Goal: Task Accomplishment & Management: Manage account settings

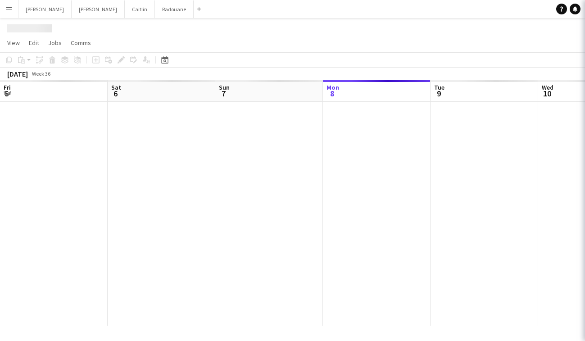
scroll to position [0, 215]
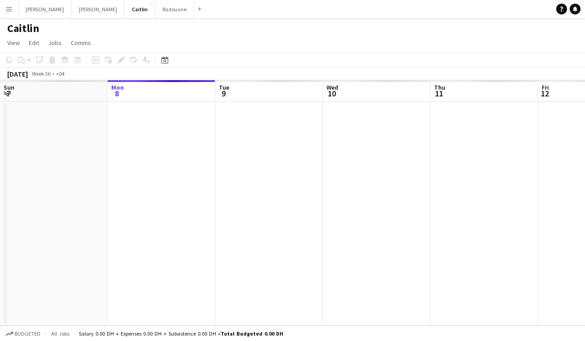
click at [9, 10] on app-icon "Menu" at bounding box center [8, 8] width 7 height 7
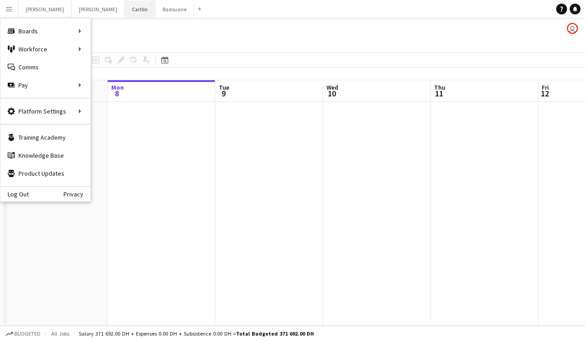
click at [125, 13] on button "Caitlin Close" at bounding box center [140, 9] width 31 height 18
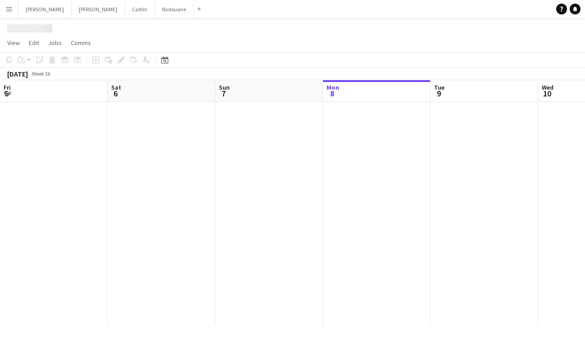
scroll to position [0, 215]
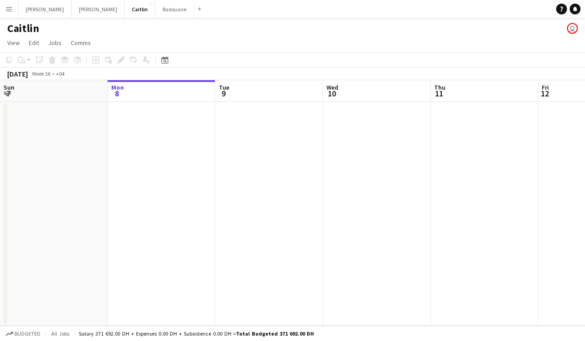
click at [16, 9] on button "Menu" at bounding box center [9, 9] width 18 height 18
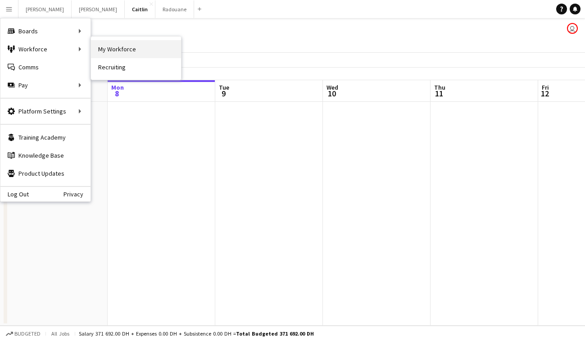
click at [117, 49] on link "My Workforce" at bounding box center [136, 49] width 90 height 18
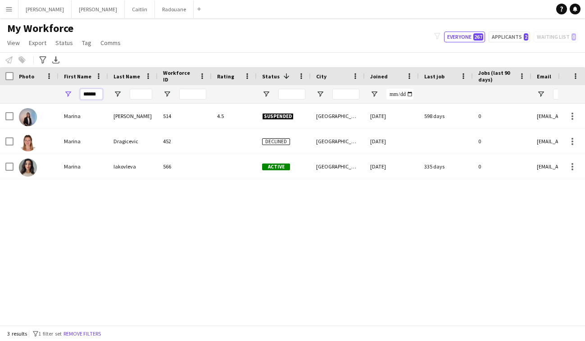
click at [97, 91] on input "******" at bounding box center [91, 94] width 23 height 11
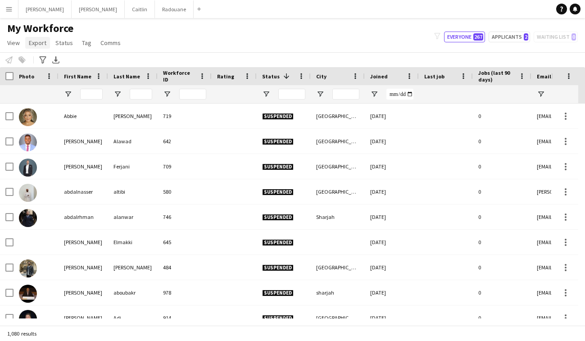
click at [41, 45] on span "Export" at bounding box center [38, 43] width 18 height 8
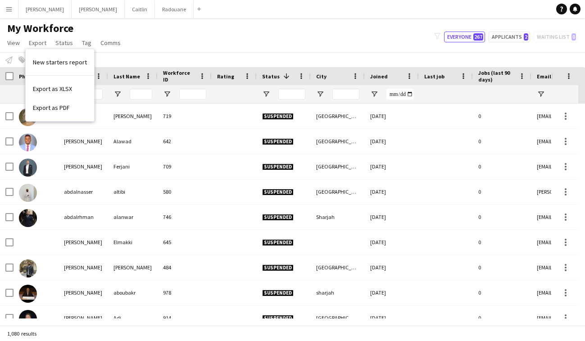
click at [143, 29] on div "My Workforce View Views Default view New view Update view Delete view Edit name…" at bounding box center [292, 37] width 585 height 31
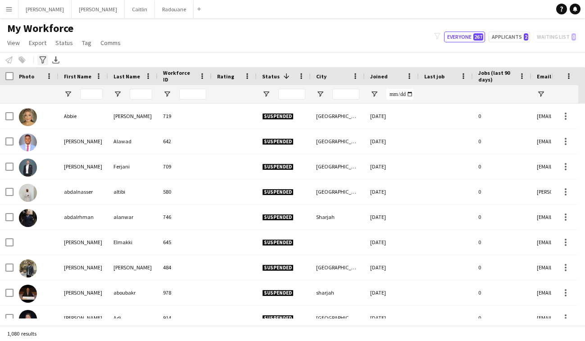
click at [42, 61] on icon at bounding box center [42, 59] width 7 height 7
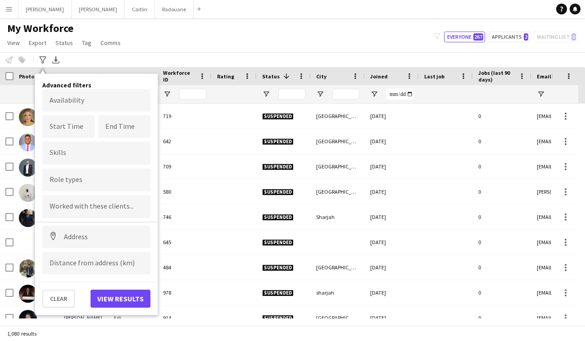
click at [69, 154] on input "Type to search skills..." at bounding box center [97, 153] width 94 height 8
type input "*"
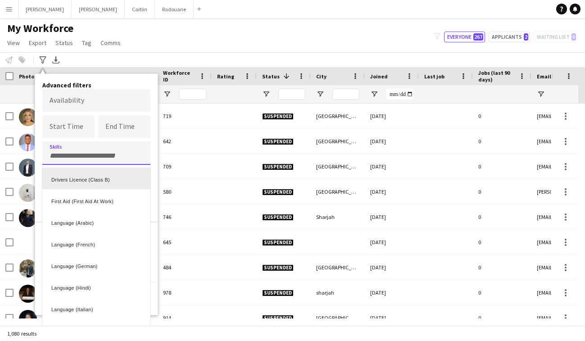
click at [122, 144] on div at bounding box center [292, 170] width 585 height 341
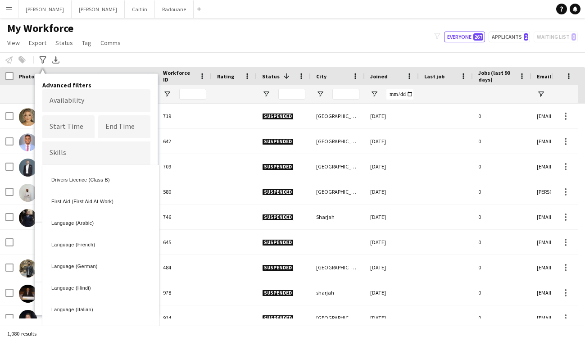
click at [96, 187] on div at bounding box center [96, 180] width 108 height 23
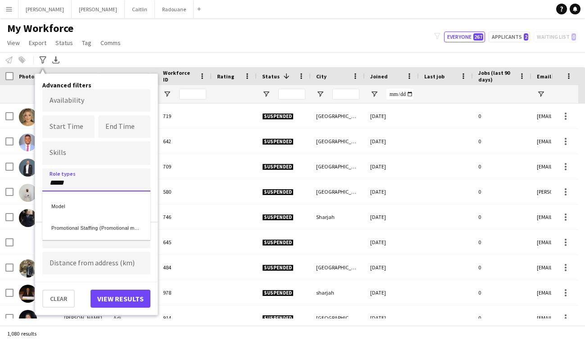
type input "*****"
click at [100, 212] on div "Model" at bounding box center [96, 205] width 108 height 22
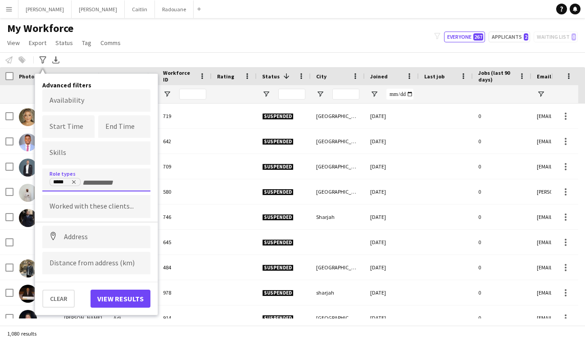
click at [113, 297] on button "View results" at bounding box center [121, 299] width 60 height 18
type input "**********"
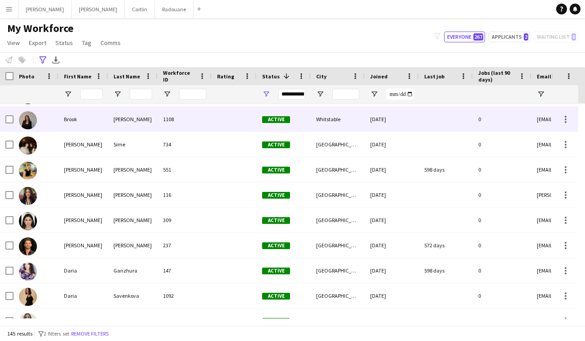
click at [151, 128] on div "Davis" at bounding box center [133, 119] width 50 height 25
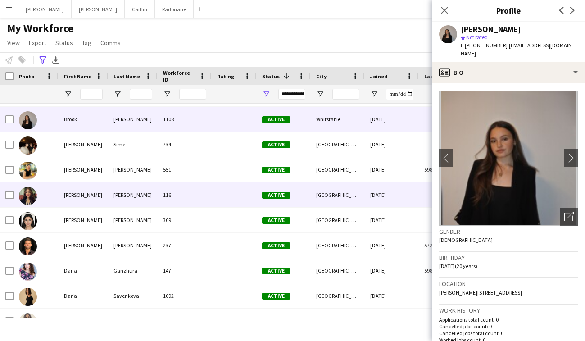
click at [139, 184] on div "Badran" at bounding box center [133, 195] width 50 height 25
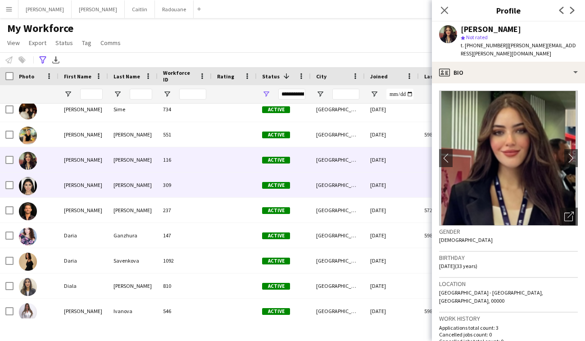
click at [139, 184] on div "Eyad" at bounding box center [133, 185] width 50 height 25
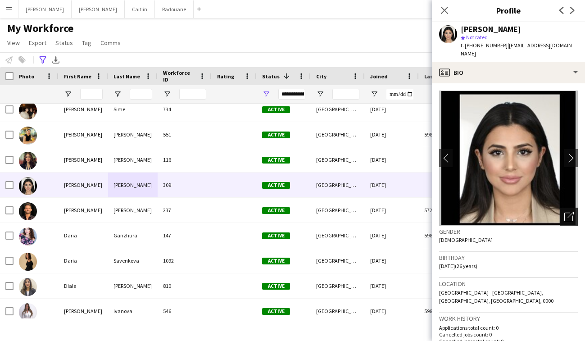
click at [568, 213] on div "Open photos pop-in" at bounding box center [569, 217] width 18 height 18
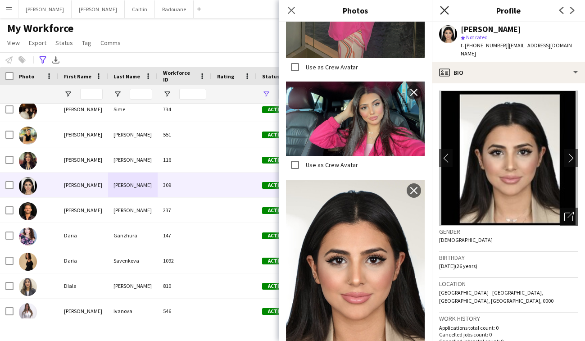
click at [446, 10] on icon "Close pop-in" at bounding box center [444, 10] width 9 height 9
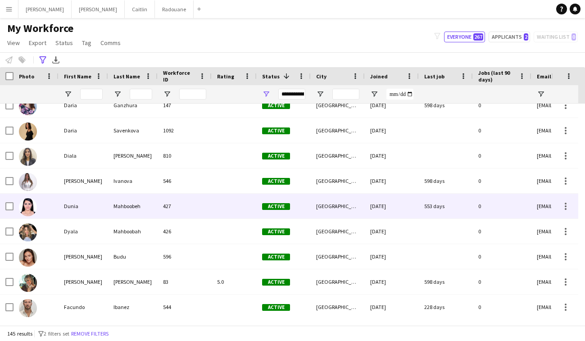
click at [319, 203] on div "[GEOGRAPHIC_DATA]" at bounding box center [338, 206] width 54 height 25
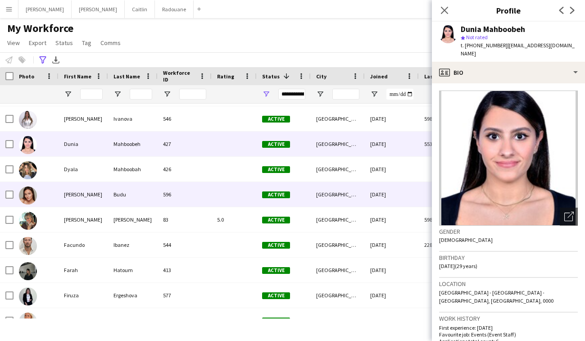
click at [319, 203] on div "[GEOGRAPHIC_DATA]" at bounding box center [338, 194] width 54 height 25
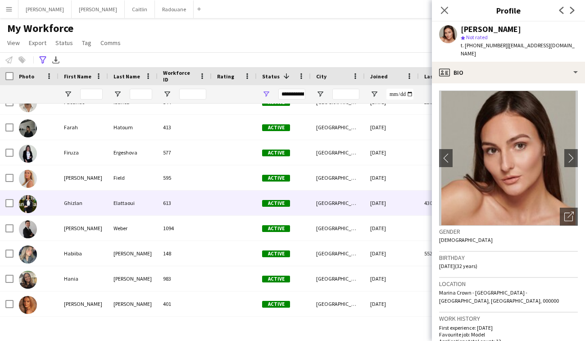
click at [318, 203] on div "[GEOGRAPHIC_DATA]" at bounding box center [338, 203] width 54 height 25
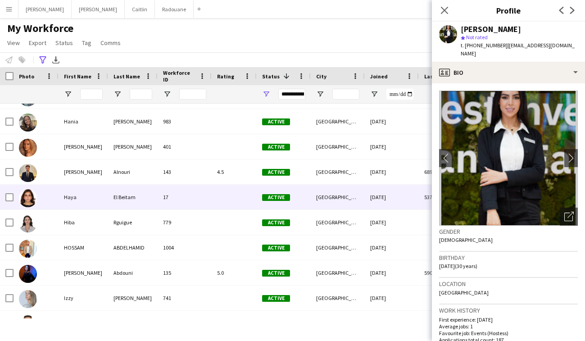
click at [318, 206] on div "[GEOGRAPHIC_DATA]" at bounding box center [338, 197] width 54 height 25
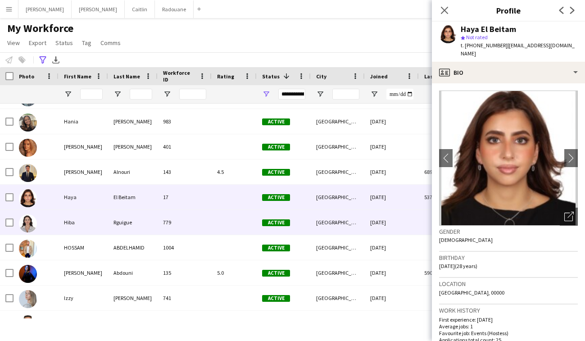
click at [322, 223] on div "[GEOGRAPHIC_DATA]" at bounding box center [338, 222] width 54 height 25
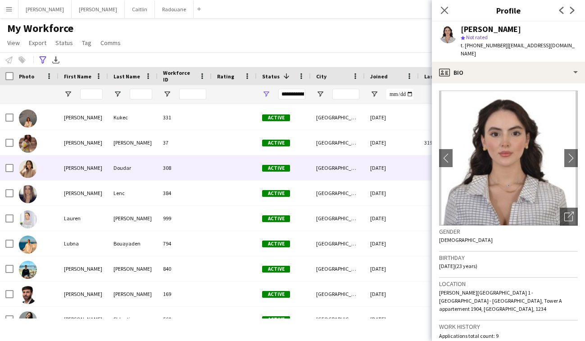
click at [307, 156] on div "Active" at bounding box center [284, 167] width 54 height 25
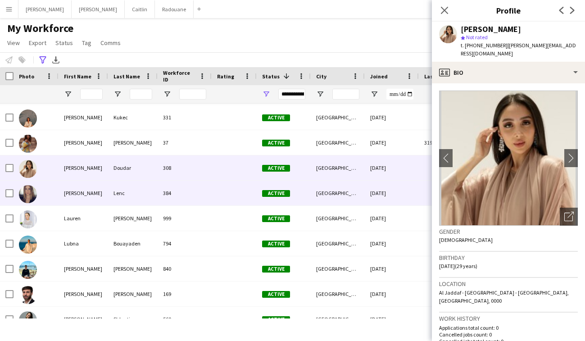
click at [302, 203] on div "Active" at bounding box center [284, 193] width 54 height 25
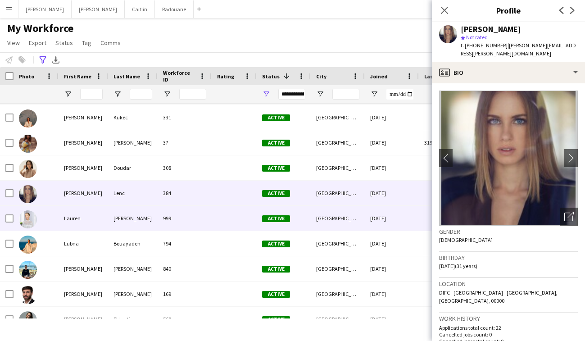
click at [302, 228] on div "Active" at bounding box center [284, 218] width 54 height 25
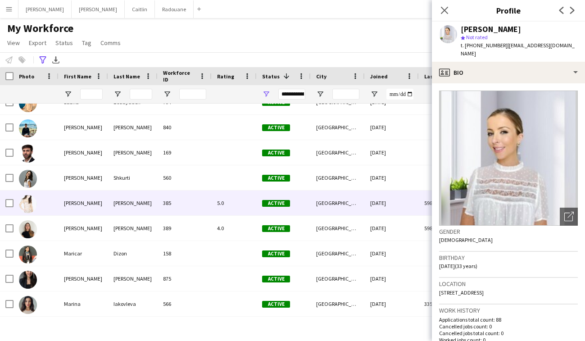
click at [306, 213] on div "Active" at bounding box center [284, 203] width 54 height 25
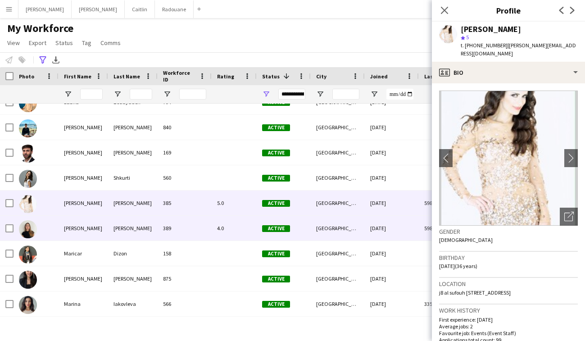
click at [302, 224] on div "Active" at bounding box center [284, 228] width 54 height 25
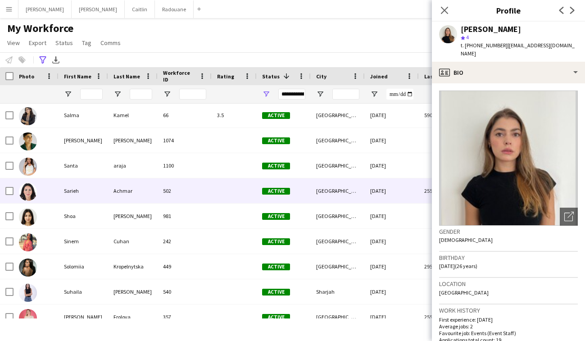
click at [300, 182] on div "Active" at bounding box center [284, 190] width 54 height 25
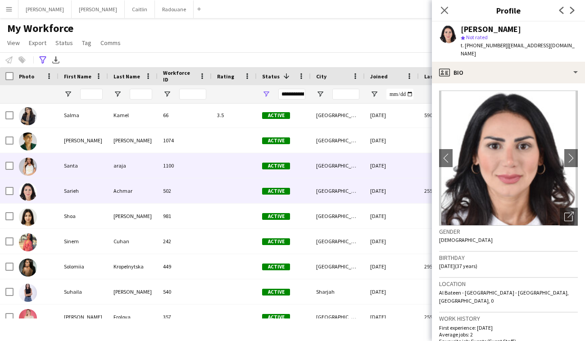
click at [302, 171] on div "Active" at bounding box center [284, 165] width 54 height 25
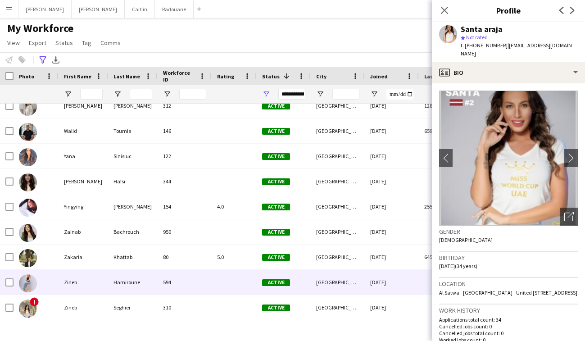
click at [114, 276] on div "Hamiroune" at bounding box center [133, 282] width 50 height 25
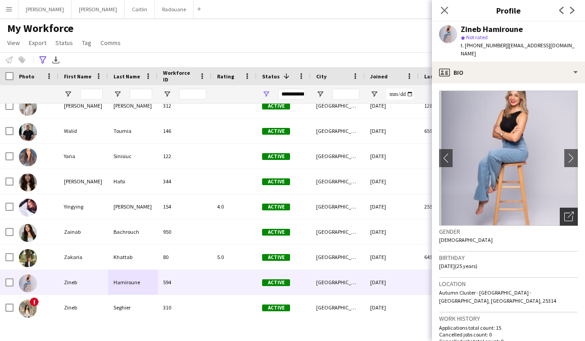
click at [565, 212] on icon "Open photos pop-in" at bounding box center [569, 216] width 9 height 9
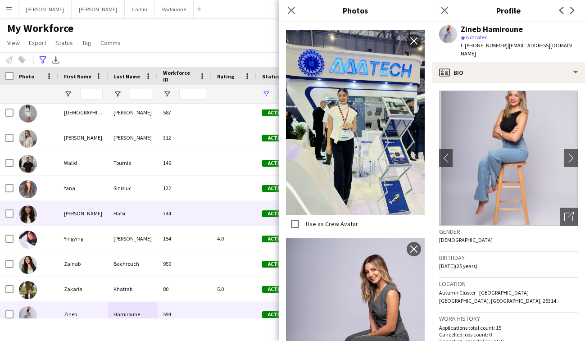
scroll to position [3238, 0]
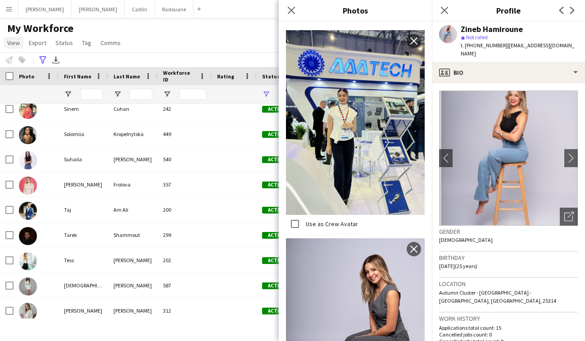
click at [18, 43] on span "View" at bounding box center [13, 43] width 13 height 8
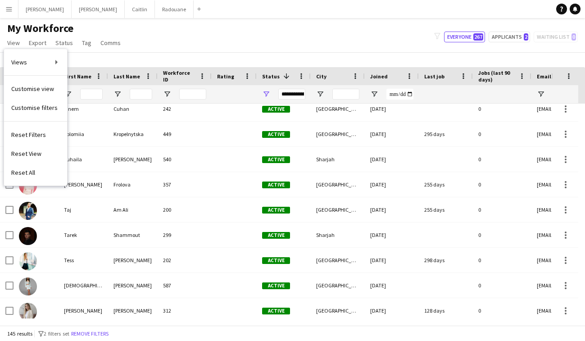
click at [96, 56] on div "Notify workforce Add to tag Select at least one crew to tag him or her. Advance…" at bounding box center [292, 59] width 585 height 15
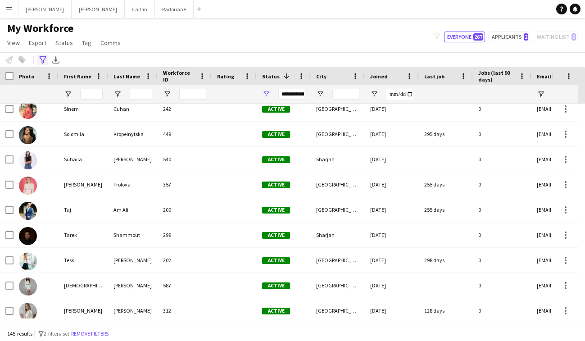
click at [41, 56] on icon "Advanced filters" at bounding box center [42, 59] width 7 height 7
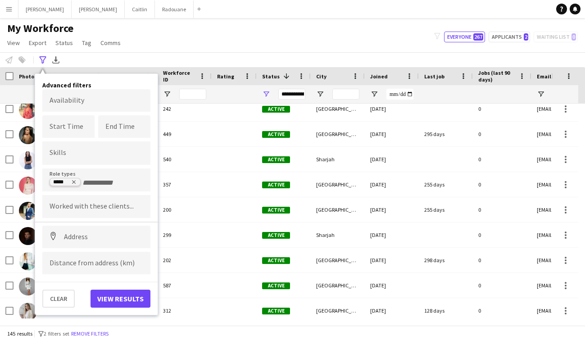
click at [77, 183] on icon "Remove tag" at bounding box center [73, 181] width 5 height 5
click at [77, 157] on input "Type to search skills..." at bounding box center [97, 153] width 94 height 8
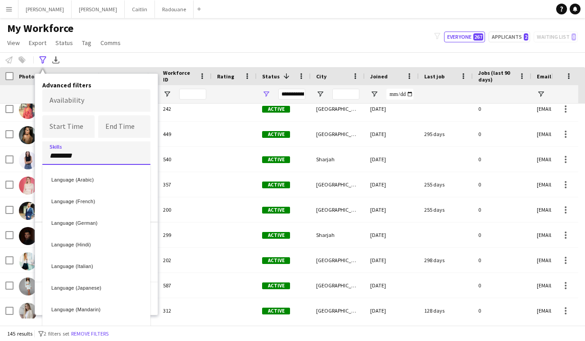
type input "********"
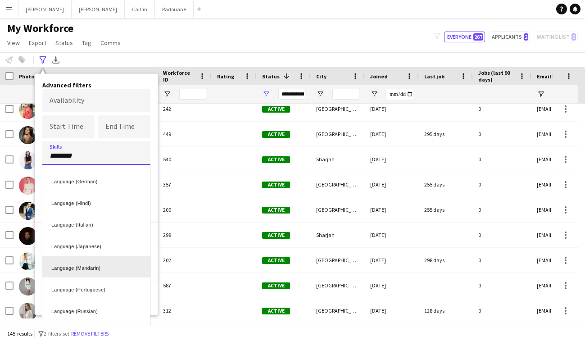
click at [91, 261] on div "Language (Mandarin)" at bounding box center [96, 267] width 108 height 22
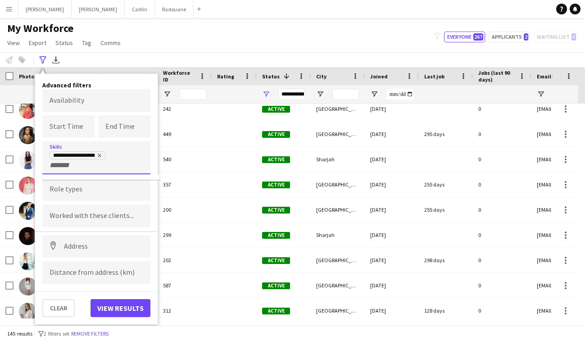
scroll to position [0, 0]
click at [125, 310] on button "View results" at bounding box center [121, 308] width 60 height 18
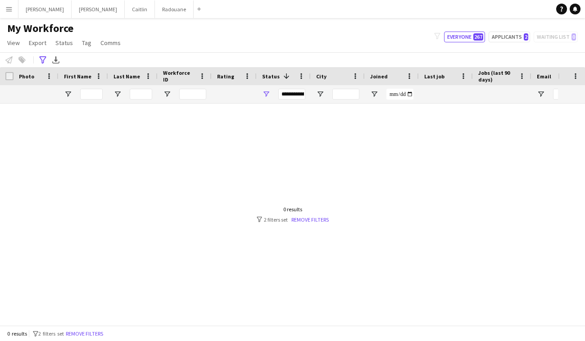
click at [315, 223] on div at bounding box center [279, 211] width 558 height 215
click at [307, 218] on link "Remove filters" at bounding box center [310, 219] width 37 height 7
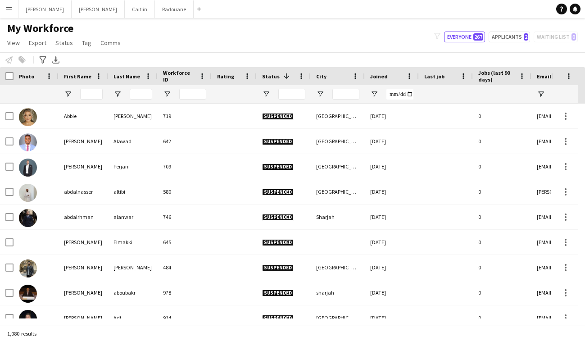
click at [42, 53] on div "Notify workforce Add to tag Select at least one crew to tag him or her. Advance…" at bounding box center [292, 59] width 585 height 15
click at [42, 59] on icon "Advanced filters" at bounding box center [42, 59] width 7 height 7
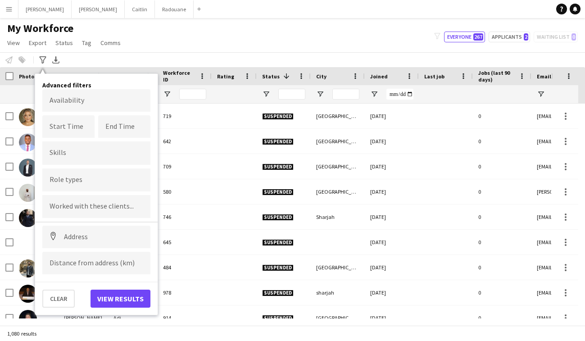
click at [88, 151] on form at bounding box center [97, 152] width 94 height 9
type input "******"
drag, startPoint x: 91, startPoint y: 159, endPoint x: 91, endPoint y: 184, distance: 25.2
click at [91, 180] on div "Language (Mandarin)" at bounding box center [96, 179] width 108 height 22
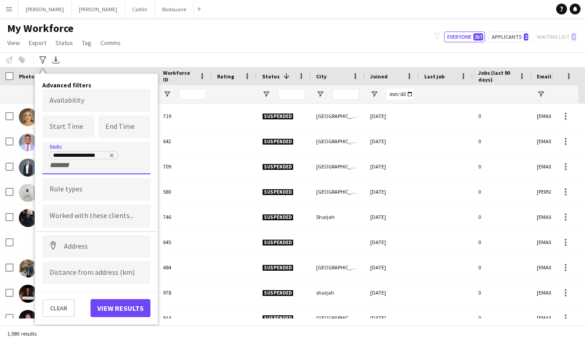
click at [119, 309] on button "View results" at bounding box center [121, 308] width 60 height 18
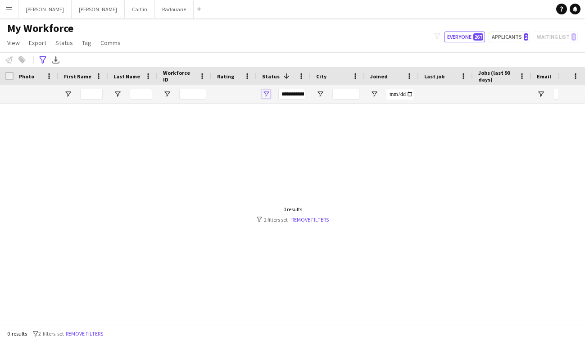
click at [266, 94] on span "Open Filter Menu" at bounding box center [266, 94] width 8 height 8
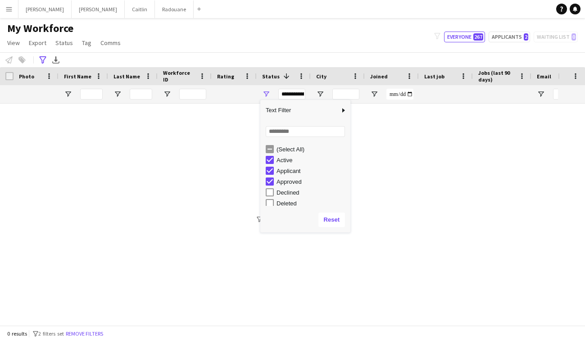
click at [265, 147] on div "(Select All)" at bounding box center [306, 149] width 90 height 11
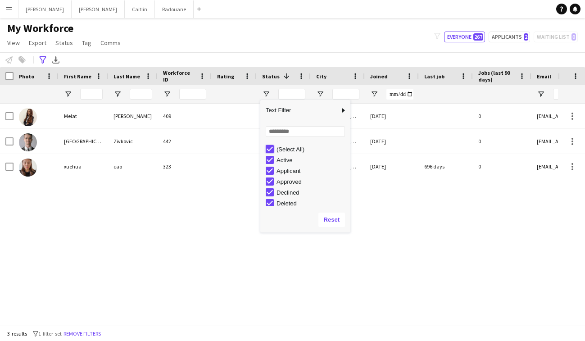
type input "***"
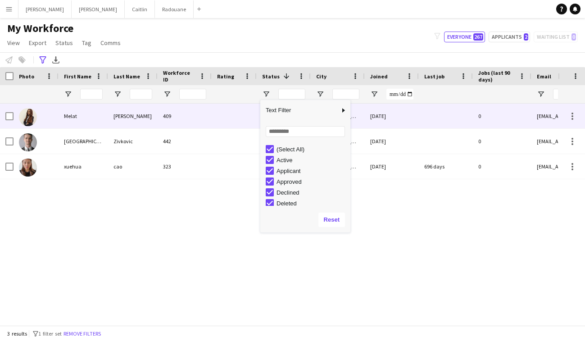
click at [167, 123] on div "409" at bounding box center [185, 116] width 54 height 25
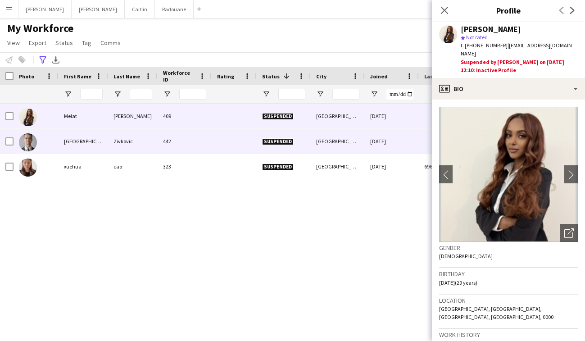
click at [173, 147] on div "442" at bounding box center [185, 141] width 54 height 25
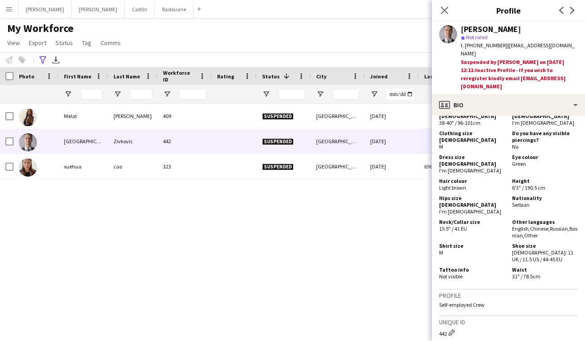
scroll to position [339, 0]
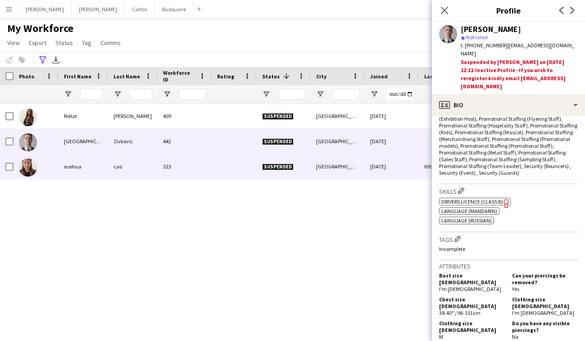
click at [174, 159] on div "323" at bounding box center [185, 166] width 54 height 25
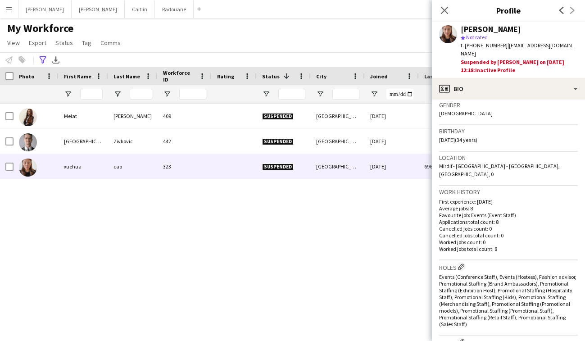
scroll to position [0, 0]
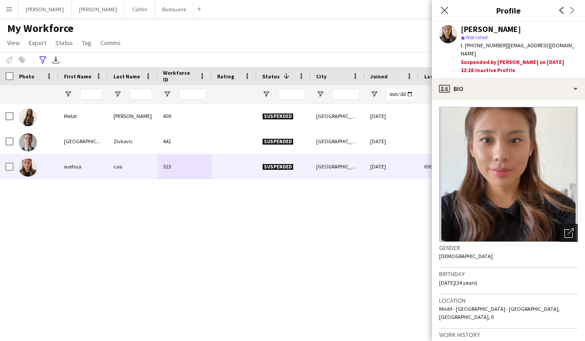
click at [565, 229] on icon "Open photos pop-in" at bounding box center [569, 233] width 9 height 9
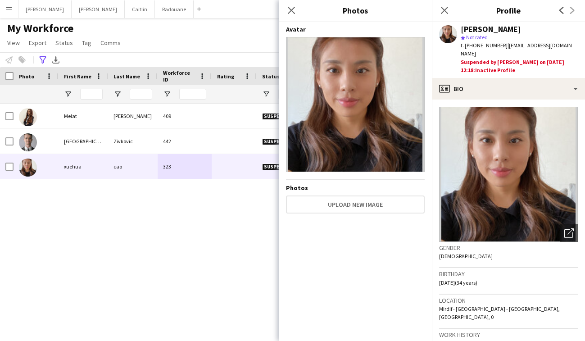
drag, startPoint x: 487, startPoint y: 32, endPoint x: 462, endPoint y: 31, distance: 25.2
click at [462, 31] on div "[PERSON_NAME]" at bounding box center [491, 29] width 60 height 8
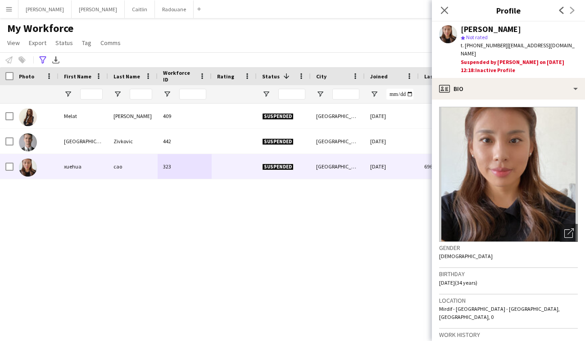
copy div "xuehua"
click at [502, 46] on span "| xuehuacao2021@gmail.com" at bounding box center [518, 49] width 114 height 15
drag, startPoint x: 501, startPoint y: 46, endPoint x: 466, endPoint y: 46, distance: 35.2
click at [466, 46] on div "t. +971567966232 | xuehuacao2021@gmail.com" at bounding box center [519, 49] width 117 height 16
copy span "+971567966232"
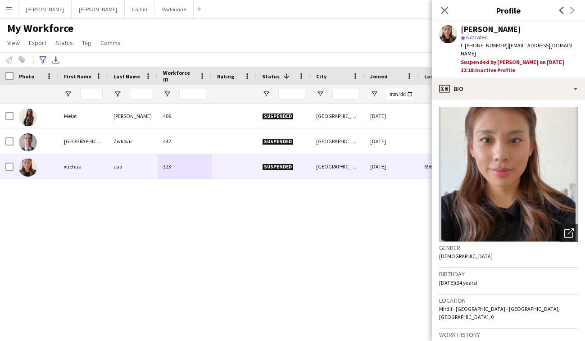
drag, startPoint x: 503, startPoint y: 31, endPoint x: 466, endPoint y: 27, distance: 37.2
click at [466, 27] on div "[PERSON_NAME]" at bounding box center [519, 29] width 117 height 8
click at [484, 30] on div "[PERSON_NAME]" at bounding box center [491, 29] width 60 height 8
drag, startPoint x: 487, startPoint y: 30, endPoint x: 456, endPoint y: 29, distance: 31.1
click at [456, 29] on div "xuehua cao star Not rated t. +971567966232 | xuehuacao2021@gmail.com Suspended …" at bounding box center [508, 50] width 153 height 56
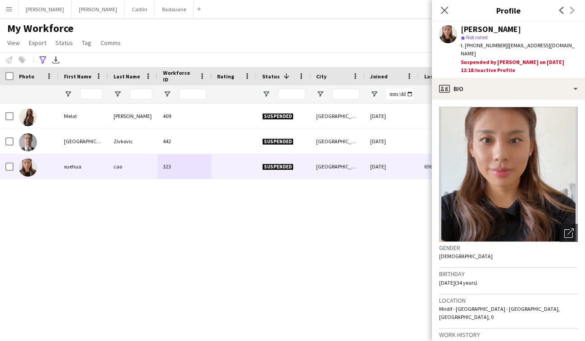
copy div "xuehua"
click at [444, 13] on icon "Close pop-in" at bounding box center [444, 10] width 9 height 9
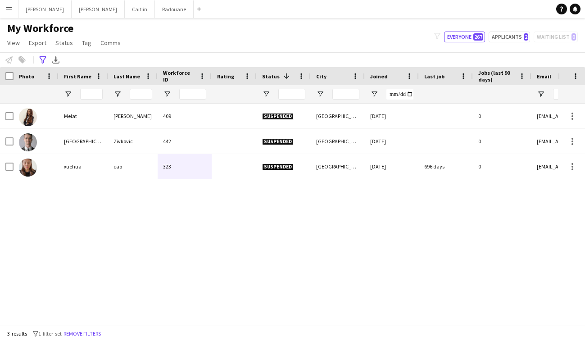
click at [297, 40] on div "My Workforce View Views Default view New view Update view Delete view Edit name…" at bounding box center [292, 37] width 585 height 31
click at [404, 92] on input "Joined Filter Input" at bounding box center [400, 94] width 27 height 11
click at [390, 52] on div "My Workforce View Views Default view New view Update view Delete view Edit name…" at bounding box center [292, 37] width 585 height 31
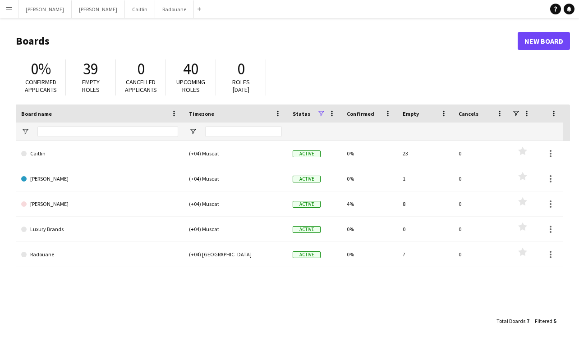
click at [9, 12] on app-icon "Menu" at bounding box center [8, 8] width 7 height 7
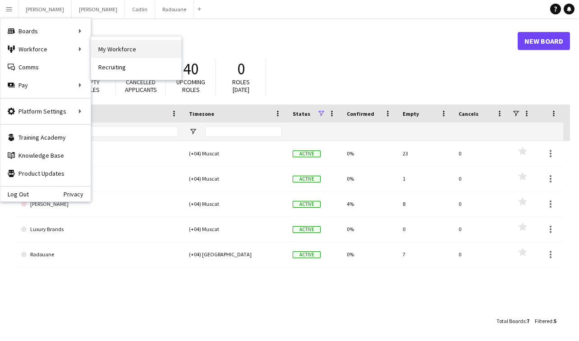
click at [132, 56] on link "My Workforce" at bounding box center [136, 49] width 90 height 18
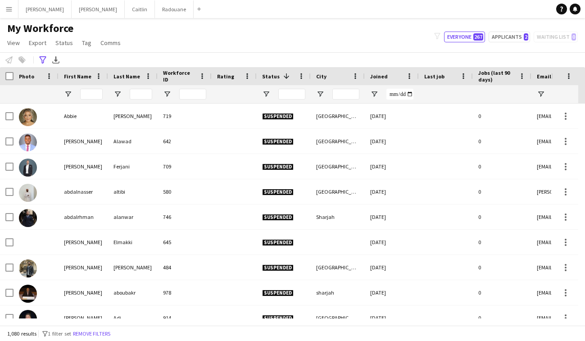
click at [268, 38] on div "My Workforce View Views Default view New view Update view Delete view Edit name…" at bounding box center [292, 37] width 585 height 31
click at [41, 60] on icon "Advanced filters" at bounding box center [42, 59] width 7 height 7
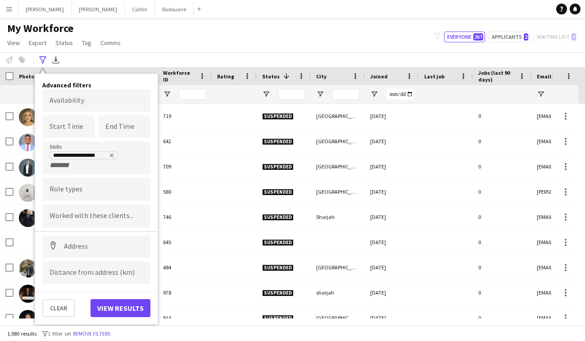
click at [123, 310] on button "View results" at bounding box center [121, 308] width 60 height 18
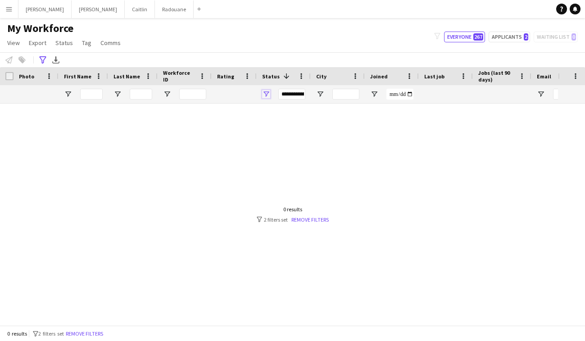
click at [266, 95] on span "Open Filter Menu" at bounding box center [266, 94] width 8 height 8
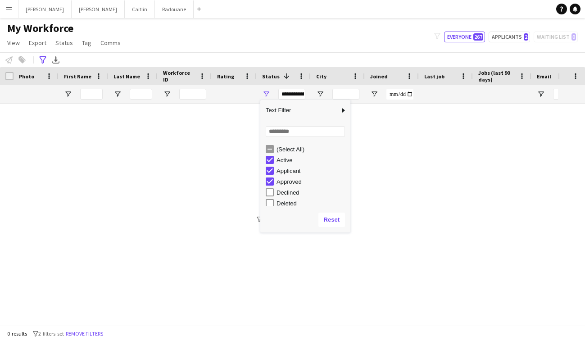
click at [270, 186] on div "Approved" at bounding box center [308, 181] width 85 height 11
type input "**********"
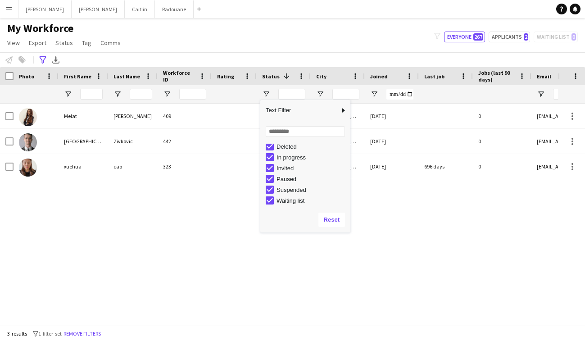
click at [164, 179] on div "[PERSON_NAME] 409 Suspended [GEOGRAPHIC_DATA] [DATE] 0 [EMAIL_ADDRESS][DOMAIN_N…" at bounding box center [279, 211] width 558 height 215
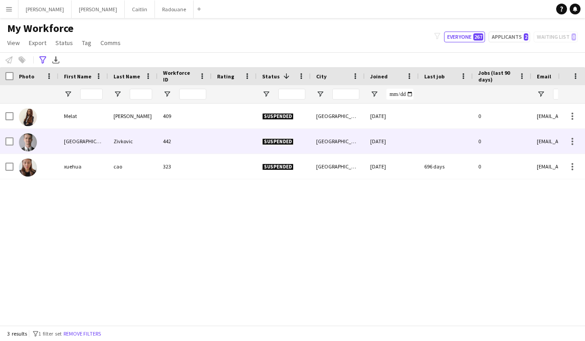
click at [166, 149] on div "442" at bounding box center [185, 141] width 54 height 25
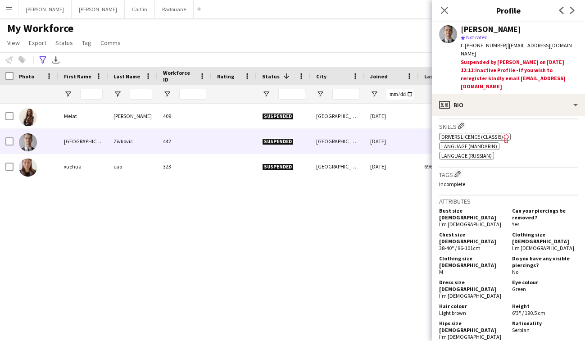
scroll to position [315, 0]
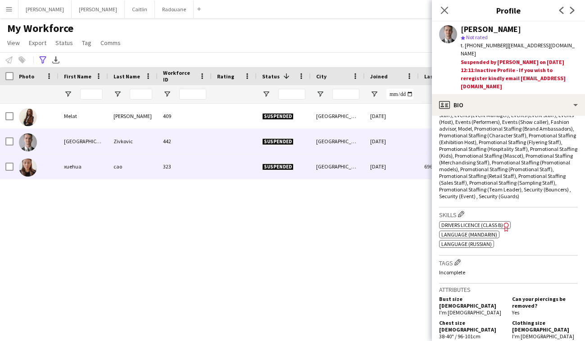
click at [98, 166] on div "xuehua" at bounding box center [84, 166] width 50 height 25
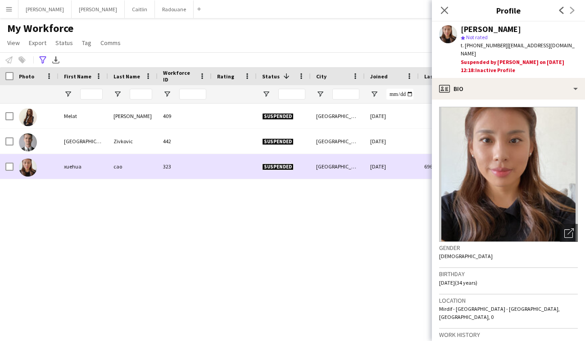
click at [111, 157] on div "cao" at bounding box center [133, 166] width 50 height 25
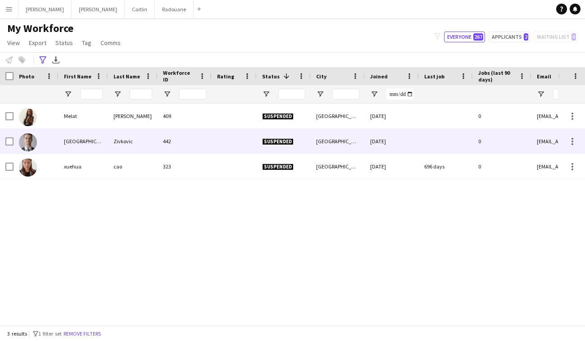
click at [119, 152] on div "Zivkovic" at bounding box center [133, 141] width 50 height 25
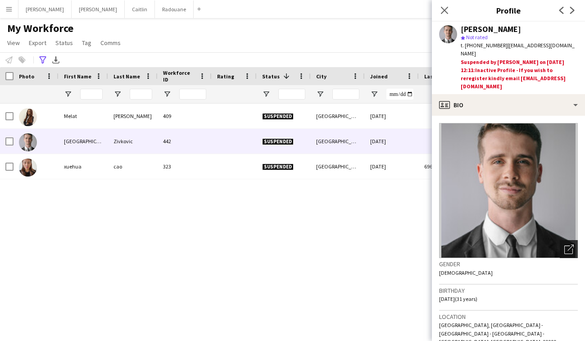
drag, startPoint x: 564, startPoint y: 230, endPoint x: 558, endPoint y: 231, distance: 5.5
click at [565, 245] on icon "Open photos pop-in" at bounding box center [569, 249] width 9 height 9
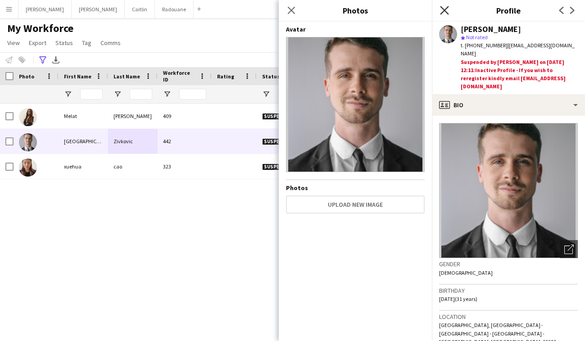
click at [443, 14] on icon "Close pop-in" at bounding box center [444, 10] width 9 height 9
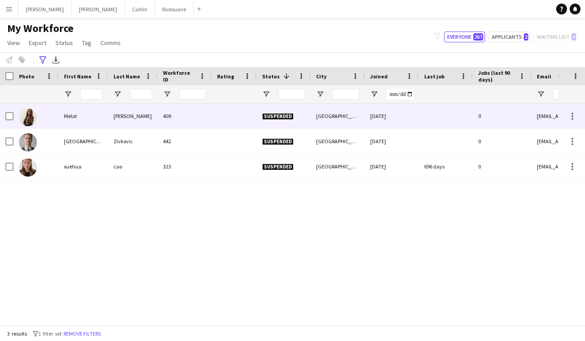
click at [114, 119] on div "[PERSON_NAME]" at bounding box center [133, 116] width 50 height 25
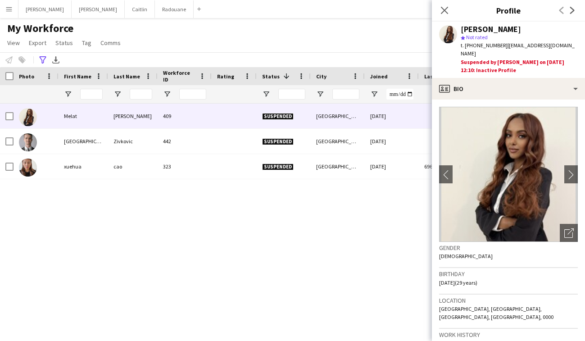
scroll to position [402, 0]
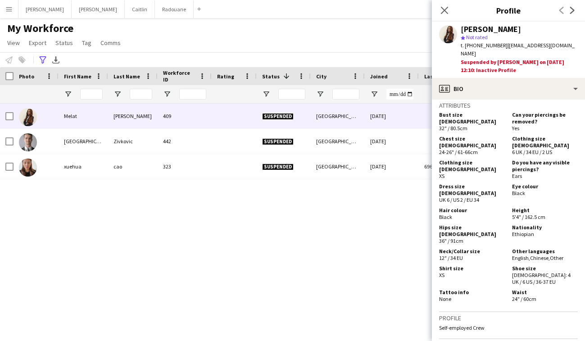
click at [393, 242] on div "[PERSON_NAME] 409 Suspended [GEOGRAPHIC_DATA] [DATE] 0 [EMAIL_ADDRESS][DOMAIN_N…" at bounding box center [279, 211] width 558 height 215
click at [45, 64] on div "Advanced filters" at bounding box center [42, 60] width 11 height 11
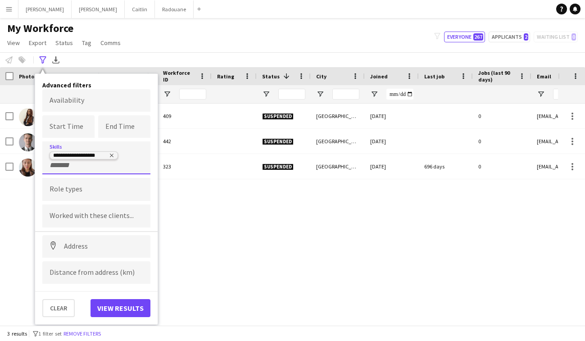
click at [108, 159] on delete-icon "Remove tag" at bounding box center [110, 156] width 7 height 7
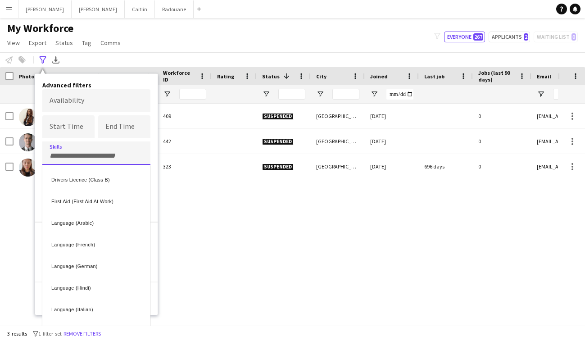
click at [109, 156] on div at bounding box center [292, 170] width 585 height 341
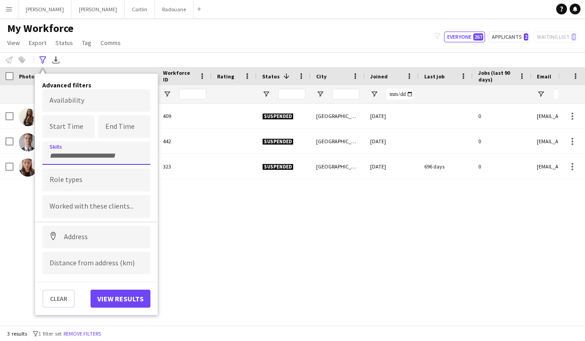
click at [90, 161] on div at bounding box center [96, 153] width 108 height 23
type input "****"
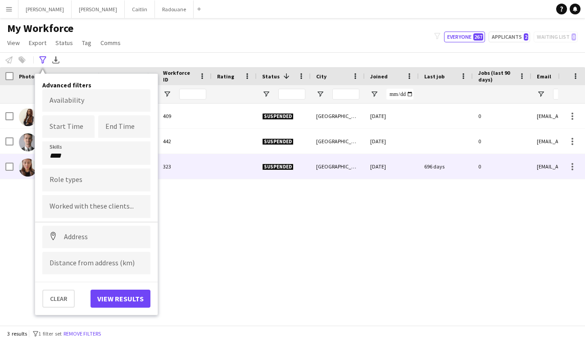
click at [172, 177] on div "323" at bounding box center [185, 166] width 54 height 25
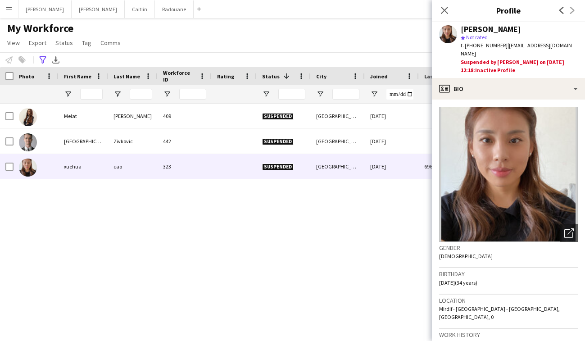
click at [234, 52] on div "Notify workforce Add to tag Select at least one crew to tag him or her. Advance…" at bounding box center [292, 59] width 585 height 15
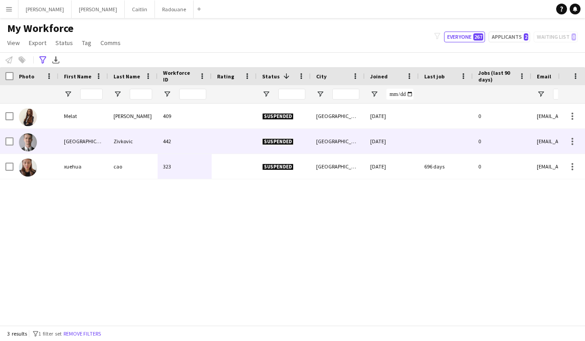
click at [98, 142] on div "[GEOGRAPHIC_DATA]" at bounding box center [84, 141] width 50 height 25
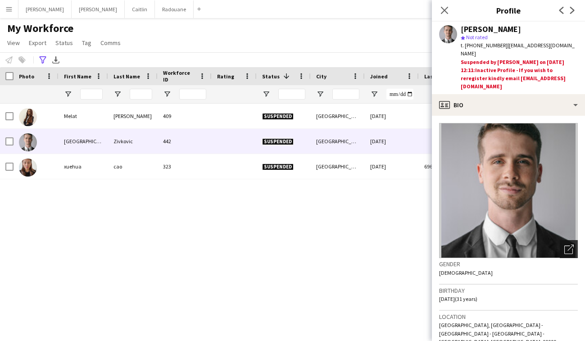
click at [565, 246] on icon at bounding box center [569, 250] width 9 height 9
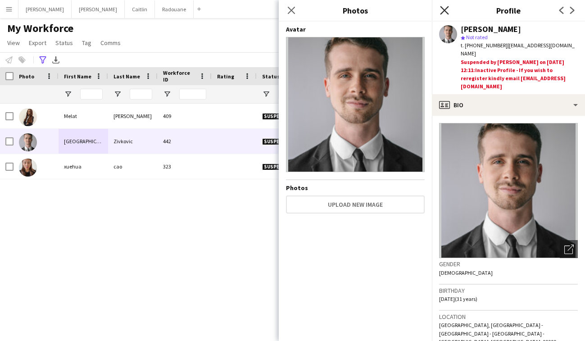
click at [447, 12] on icon "Close pop-in" at bounding box center [444, 10] width 9 height 9
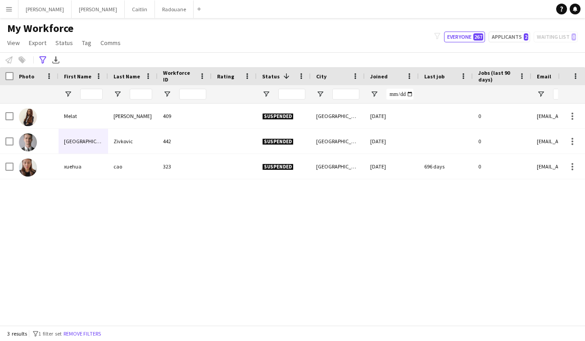
click at [32, 56] on div "Notify workforce Add to tag Select at least one crew to tag him or her. Advance…" at bounding box center [292, 59] width 585 height 15
click at [42, 62] on icon at bounding box center [42, 59] width 7 height 7
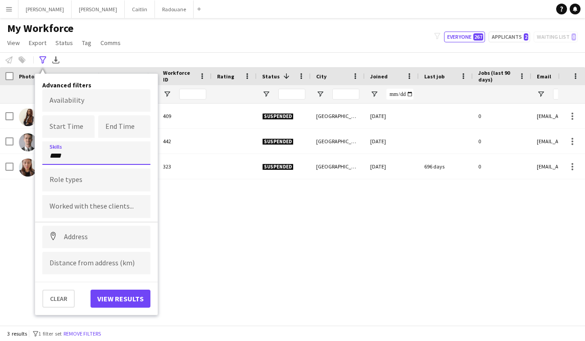
drag, startPoint x: 100, startPoint y: 156, endPoint x: 47, endPoint y: 143, distance: 54.3
click at [47, 143] on div "****" at bounding box center [96, 153] width 108 height 23
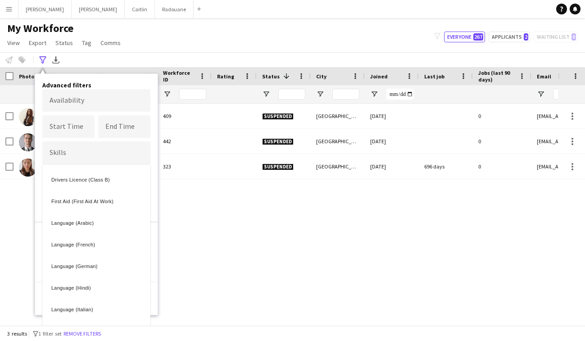
click at [183, 20] on div at bounding box center [292, 170] width 585 height 341
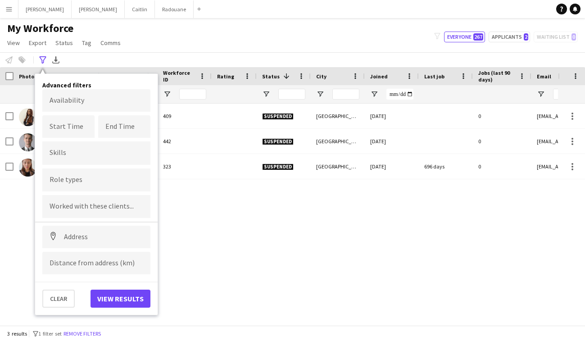
click at [279, 32] on div "My Workforce View Views Default view New view Update view Delete view Edit name…" at bounding box center [292, 37] width 585 height 31
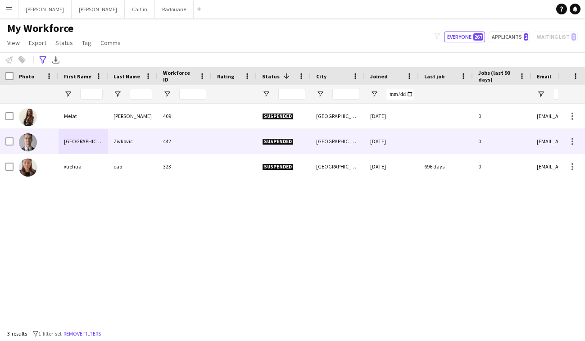
click at [177, 163] on div "323" at bounding box center [185, 166] width 54 height 25
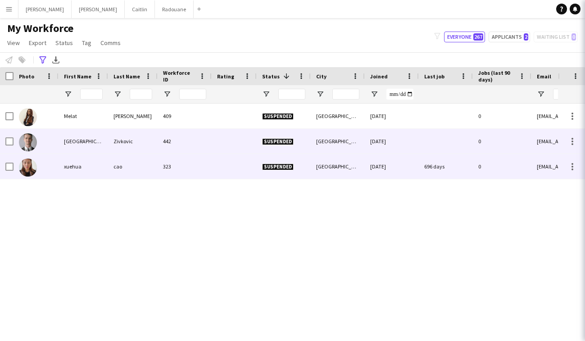
click at [195, 141] on div "442" at bounding box center [185, 141] width 54 height 25
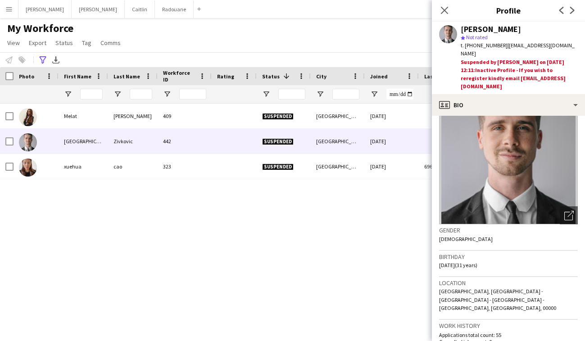
scroll to position [0, 0]
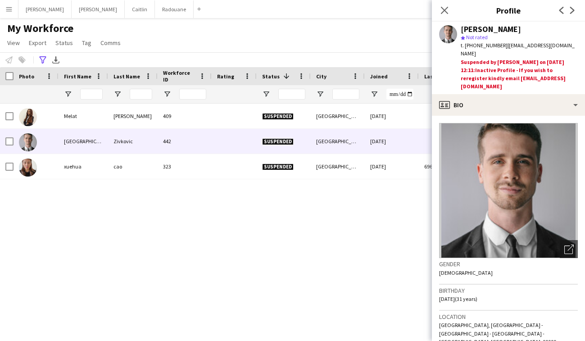
click at [15, 12] on button "Menu" at bounding box center [9, 9] width 18 height 18
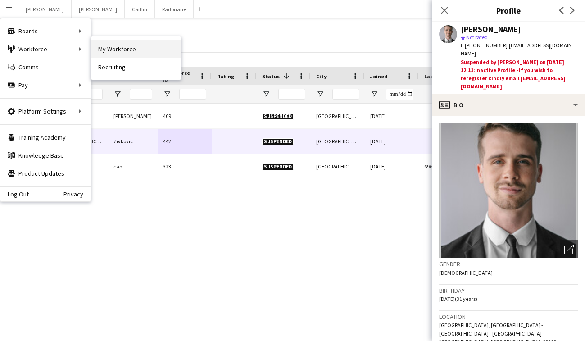
click at [120, 43] on link "My Workforce" at bounding box center [136, 49] width 90 height 18
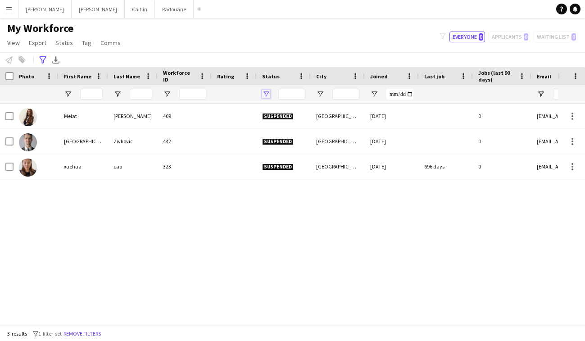
click at [267, 97] on span "Open Filter Menu" at bounding box center [266, 94] width 8 height 8
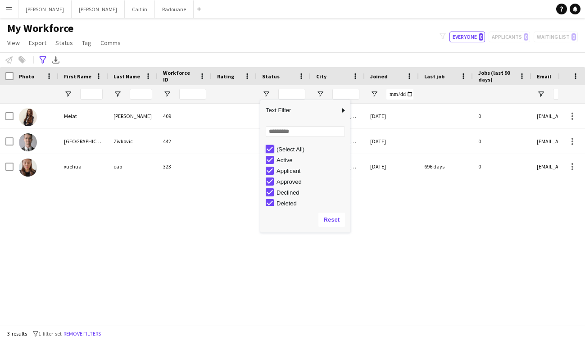
type input "***"
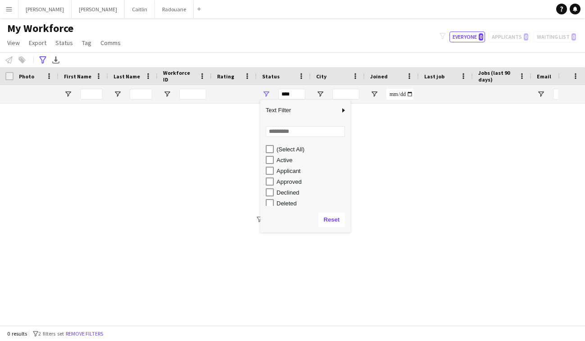
click at [285, 29] on div "My Workforce View Views Default view New view Update view Delete view Edit name…" at bounding box center [292, 37] width 585 height 31
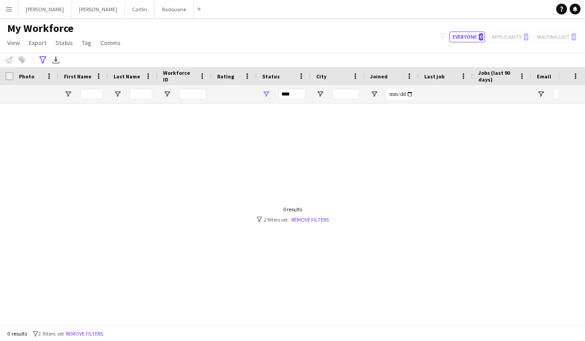
click at [305, 215] on div "0 results filter-1 2 filters set Remove filters" at bounding box center [293, 214] width 72 height 17
click at [309, 218] on link "Remove filters" at bounding box center [310, 219] width 37 height 7
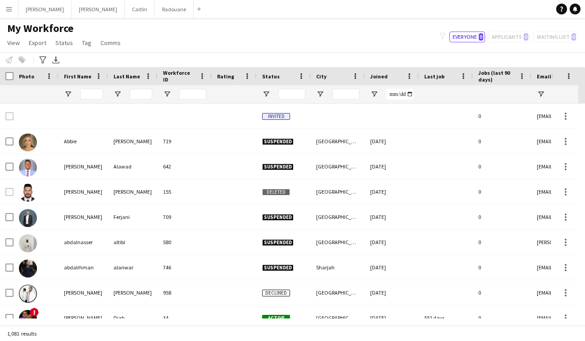
click at [204, 37] on div "My Workforce View Views Default view New view Update view Delete view Edit name…" at bounding box center [292, 37] width 585 height 31
click at [90, 91] on input "First Name Filter Input" at bounding box center [91, 94] width 23 height 11
click at [221, 12] on app-navbar "Menu Boards Boards Boards All jobs Status Workforce Workforce My Workforce Recr…" at bounding box center [292, 9] width 585 height 18
click at [155, 11] on button "Radouane Close" at bounding box center [174, 9] width 39 height 18
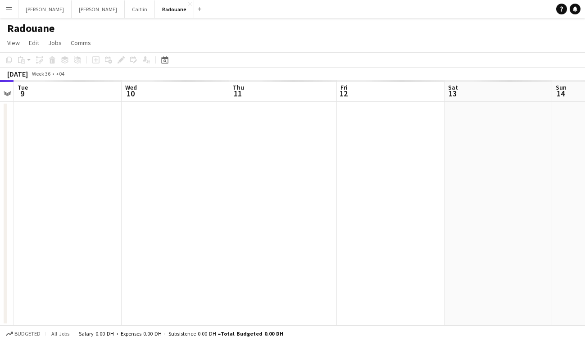
drag, startPoint x: 268, startPoint y: 134, endPoint x: 66, endPoint y: 137, distance: 201.5
click at [66, 137] on app-calendar-viewport "Fri 5 Sat 6 Sun 7 Mon 8 Tue 9 Wed 10 Thu 11 Fri 12 Sat 13 Sun 14 Mon 15" at bounding box center [292, 203] width 585 height 246
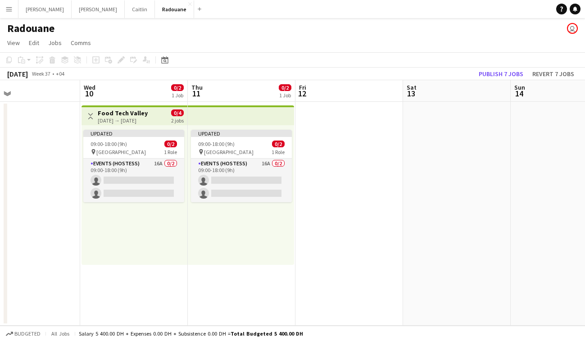
drag, startPoint x: 345, startPoint y: 124, endPoint x: 79, endPoint y: 133, distance: 266.1
click at [79, 133] on app-calendar-viewport "Sun 7 Mon 8 Tue 9 Wed 10 0/2 1 Job Thu 11 0/2 1 Job Fri 12 Sat 13 Sun 14 Mon 15…" at bounding box center [292, 203] width 585 height 246
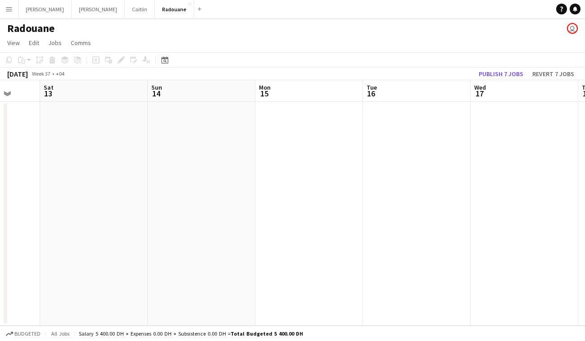
drag, startPoint x: 423, startPoint y: 127, endPoint x: 58, endPoint y: 131, distance: 365.1
click at [58, 131] on app-calendar-viewport "Tue 9 Wed 10 0/2 1 Job Thu 11 0/2 1 Job Fri 12 Sat 13 Sun 14 Mon 15 Tue 16 Wed …" at bounding box center [292, 203] width 585 height 246
drag, startPoint x: 457, startPoint y: 136, endPoint x: 3, endPoint y: 95, distance: 456.2
click at [4, 95] on app-calendar-viewport "Mon 15 Tue 16 Wed 17 Thu 18 Fri 19 Sat 20 Sun 21 Mon 22 Tue 23 Wed 24 Thu 25" at bounding box center [292, 203] width 585 height 246
drag, startPoint x: 454, startPoint y: 101, endPoint x: 105, endPoint y: 140, distance: 350.6
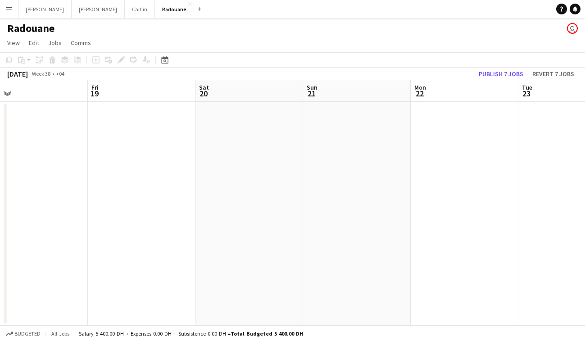
click at [105, 140] on app-calendar-viewport "Tue 16 Wed 17 Thu 18 Fri 19 Sat 20 Sun 21 Mon 22 Tue 23 Wed 24 Thu 25 Fri 26" at bounding box center [292, 203] width 585 height 246
drag, startPoint x: 539, startPoint y: 163, endPoint x: 81, endPoint y: 133, distance: 459.3
click at [81, 133] on app-calendar-viewport "Sat 20 Sun 21 Mon 22 Tue 23 Wed 24 Thu 25 Fri 26 Sat 27 Sun 28 Mon 29 Tue 30" at bounding box center [292, 203] width 585 height 246
drag, startPoint x: 545, startPoint y: 142, endPoint x: 101, endPoint y: 105, distance: 445.9
click at [101, 105] on app-calendar-viewport "Fri 26 Sat 27 Sun 28 Mon 29 Tue 30 Wed 1 Thu 2 Fri 3 Sat 4 Sun 5 Mon 6" at bounding box center [292, 203] width 585 height 246
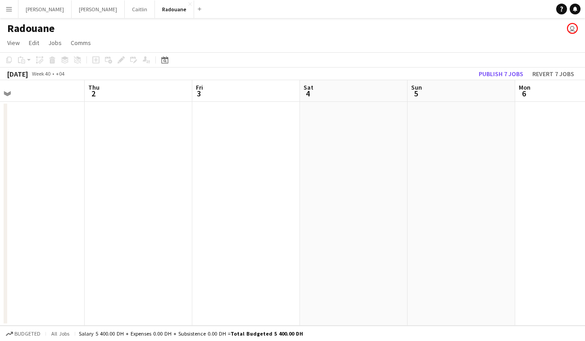
drag, startPoint x: 464, startPoint y: 118, endPoint x: 83, endPoint y: 84, distance: 381.9
click at [82, 84] on app-calendar-viewport "Sun 28 Mon 29 Tue 30 Wed 1 Thu 2 Fri 3 Sat 4 Sun 5 Mon 6 Tue 7 Wed 8" at bounding box center [292, 203] width 585 height 246
drag, startPoint x: 467, startPoint y: 128, endPoint x: 68, endPoint y: 91, distance: 401.6
click at [68, 91] on app-calendar-viewport "Thu 2 Fri 3 Sat 4 Sun 5 Mon 6 Tue 7 Wed 8 Thu 9 Fri 10 Sat 11 Sun 12" at bounding box center [292, 203] width 585 height 246
drag, startPoint x: 445, startPoint y: 135, endPoint x: 83, endPoint y: 108, distance: 362.9
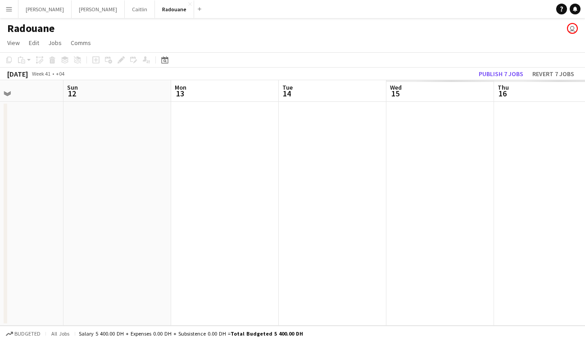
click at [66, 109] on app-calendar-viewport "Wed 8 Thu 9 Fri 10 Sat 11 Sun 12 Mon 13 Tue 14 Wed 15 Thu 16 Fri 17 Sat 18" at bounding box center [292, 203] width 585 height 246
drag, startPoint x: 502, startPoint y: 171, endPoint x: 82, endPoint y: 82, distance: 428.4
click at [74, 82] on app-calendar-viewport "Fri 10 Sat 11 Sun 12 Mon 13 Tue 14 Wed 15 Thu 16 Fri 17 Sat 18 Sun 19 Mon 20" at bounding box center [292, 203] width 585 height 246
drag, startPoint x: 457, startPoint y: 113, endPoint x: 182, endPoint y: 99, distance: 275.3
click at [189, 101] on app-calendar-viewport "Sun 12 Mon 13 Tue 14 Wed 15 Thu 16 Fri 17 Sat 18 Sun 19 Mon 20 Tue 21 Wed 22" at bounding box center [292, 203] width 585 height 246
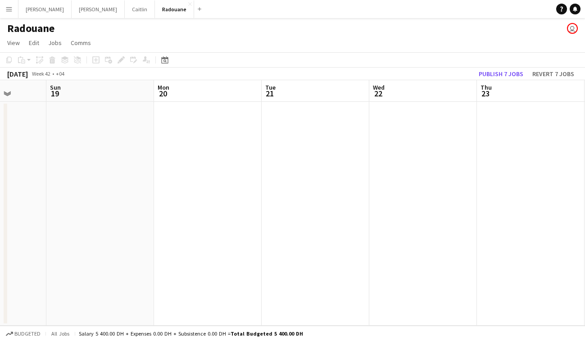
drag, startPoint x: 491, startPoint y: 145, endPoint x: 183, endPoint y: 95, distance: 312.4
click at [183, 95] on app-calendar-viewport "Wed 15 Thu 16 Fri 17 Sat 18 Sun 19 Mon 20 Tue 21 Wed 22 Thu 23 Fri 24 Sat 25" at bounding box center [292, 203] width 585 height 246
drag, startPoint x: 526, startPoint y: 130, endPoint x: 194, endPoint y: 73, distance: 337.4
click at [197, 75] on app-calendar "Copy Paste Paste Command V Paste with crew Command Shift V Paste linked Job [GE…" at bounding box center [292, 189] width 585 height 274
drag, startPoint x: 564, startPoint y: 112, endPoint x: 243, endPoint y: 58, distance: 325.4
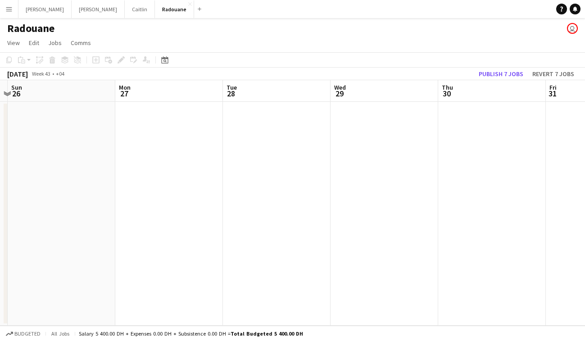
click at [245, 59] on app-calendar "Copy Paste Paste Command V Paste with crew Command Shift V Paste linked Job [GE…" at bounding box center [292, 189] width 585 height 274
drag, startPoint x: 526, startPoint y: 119, endPoint x: 261, endPoint y: 104, distance: 265.0
click at [257, 102] on app-calendar-viewport "Sat 25 Sun 26 Mon 27 Tue 28 Wed 29 Thu 30 Fri 31 Sat 1 Sun 2 Mon 3 Tue 4" at bounding box center [292, 203] width 585 height 246
drag, startPoint x: 550, startPoint y: 153, endPoint x: 231, endPoint y: 89, distance: 325.1
click at [224, 89] on app-calendar-viewport "Sat 25 Sun 26 Mon 27 Tue 28 Wed 29 Thu 30 Fri 31 Sat 1 Sun 2 Mon 3 Tue 4" at bounding box center [292, 203] width 585 height 246
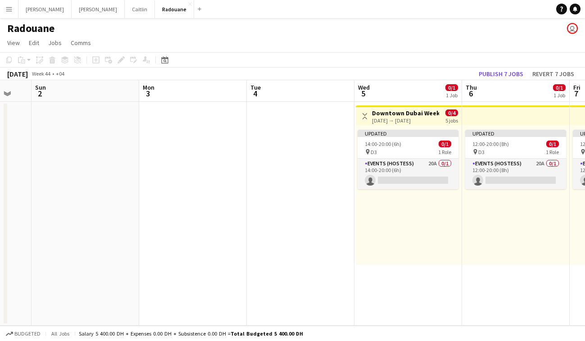
scroll to position [0, 344]
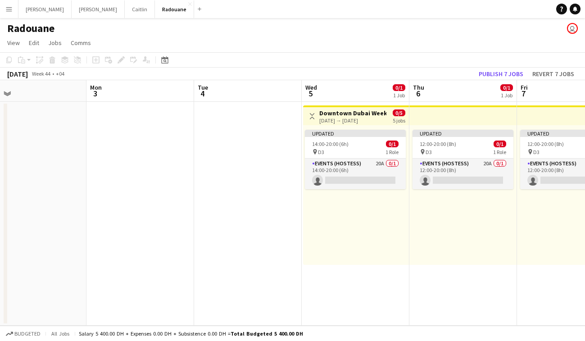
drag, startPoint x: 494, startPoint y: 148, endPoint x: 310, endPoint y: 111, distance: 188.0
click at [310, 111] on app-calendar-viewport "Thu 30 Fri 31 Sat 1 Sun 2 Mon 3 Tue 4 Wed 5 0/1 1 Job Thu 6 0/1 1 Job Fri 7 0/1…" at bounding box center [292, 203] width 585 height 246
click at [356, 142] on div "14:00-20:00 (6h) 0/1" at bounding box center [355, 144] width 101 height 7
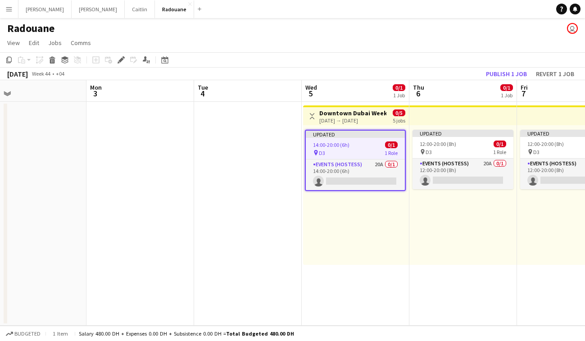
click at [361, 120] on div "[DATE] → [DATE]" at bounding box center [353, 120] width 67 height 7
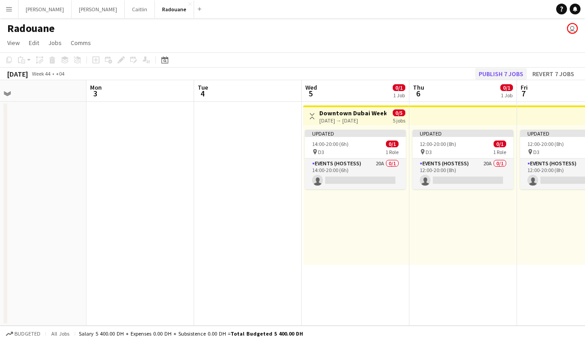
click at [502, 73] on button "Publish 7 jobs" at bounding box center [501, 74] width 52 height 12
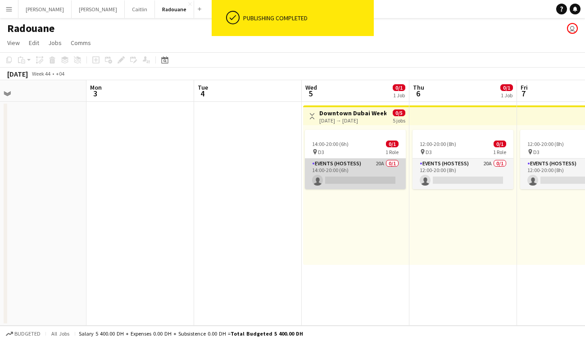
click at [349, 172] on app-card-role "Events (Hostess) 20A 0/1 14:00-20:00 (6h) single-neutral-actions" at bounding box center [355, 174] width 101 height 31
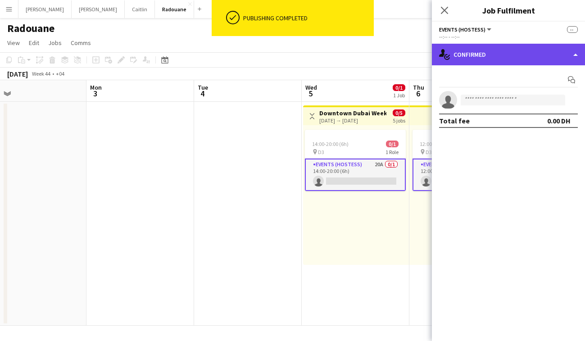
click at [523, 57] on div "single-neutral-actions-check-2 Confirmed" at bounding box center [508, 55] width 153 height 22
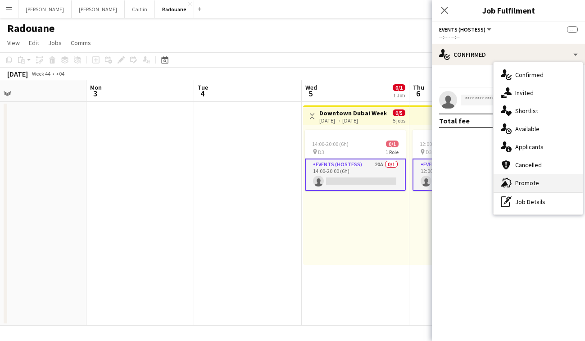
click at [519, 183] on span "Promote" at bounding box center [528, 183] width 24 height 8
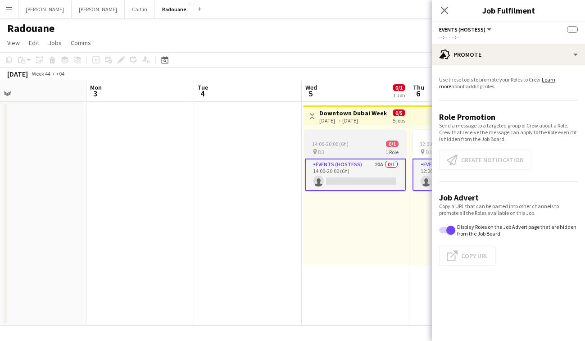
click at [352, 164] on app-card-role "Events (Hostess) 20A 0/1 14:00-20:00 (6h) single-neutral-actions" at bounding box center [355, 175] width 101 height 32
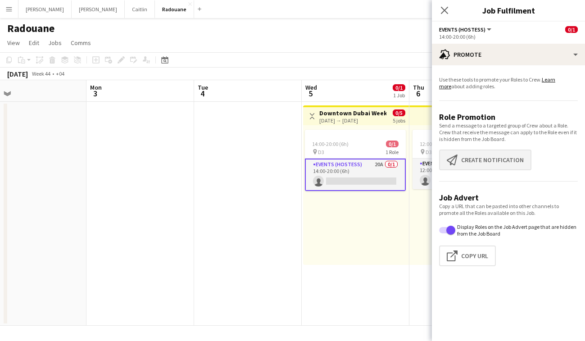
click at [493, 168] on button "Create notification Create notification" at bounding box center [485, 160] width 92 height 21
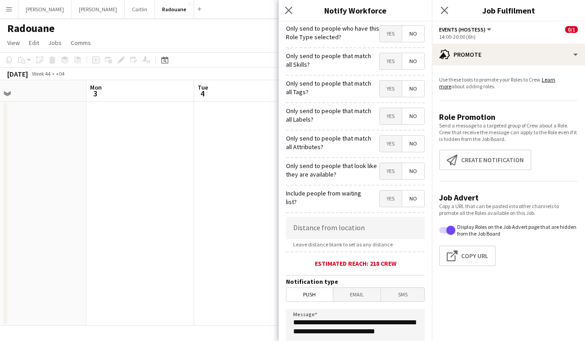
scroll to position [155, 0]
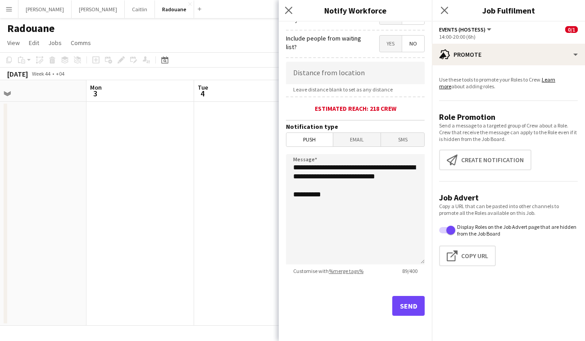
click at [412, 312] on button "Send" at bounding box center [409, 306] width 32 height 20
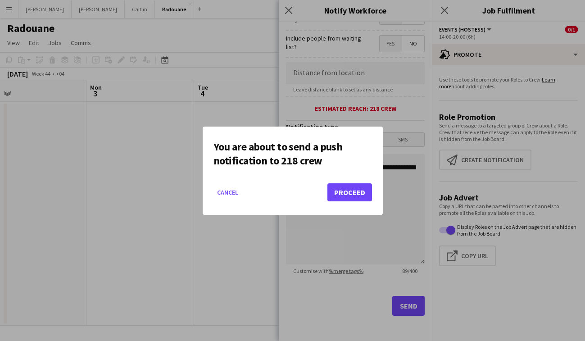
click at [369, 195] on button "Proceed" at bounding box center [350, 192] width 45 height 18
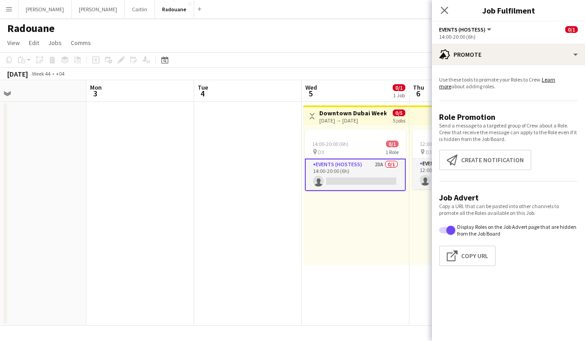
click at [15, 6] on button "Menu" at bounding box center [9, 9] width 18 height 18
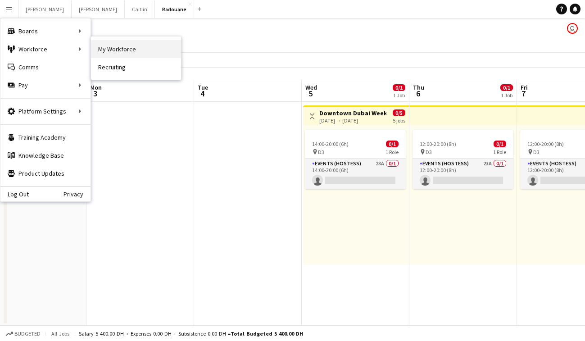
click at [120, 50] on link "My Workforce" at bounding box center [136, 49] width 90 height 18
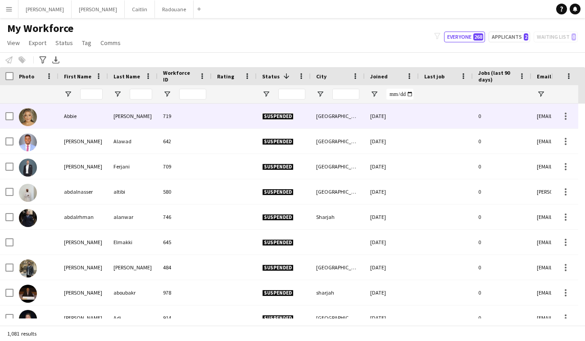
click at [450, 124] on div at bounding box center [446, 116] width 54 height 25
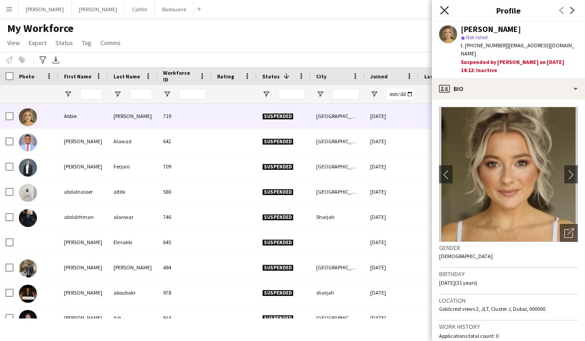
click at [443, 9] on icon at bounding box center [444, 10] width 9 height 9
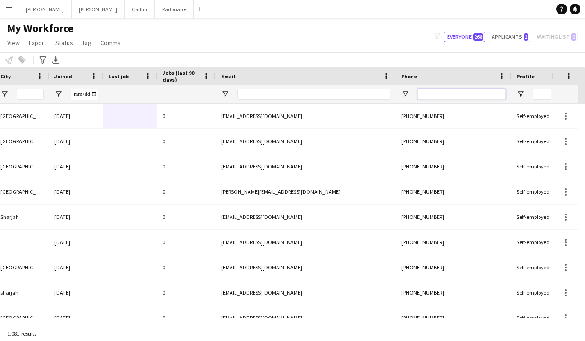
click at [471, 94] on input "Phone Filter Input" at bounding box center [462, 94] width 88 height 11
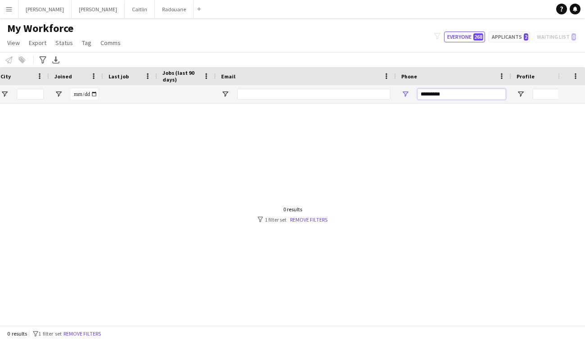
type input "*********"
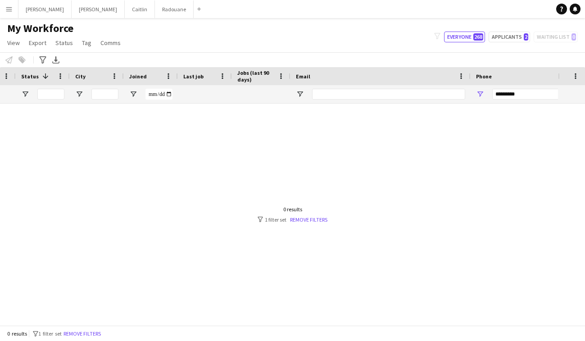
scroll to position [0, 108]
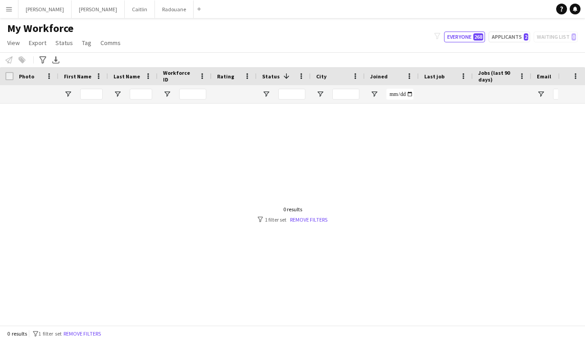
click at [15, 11] on button "Menu" at bounding box center [9, 9] width 18 height 18
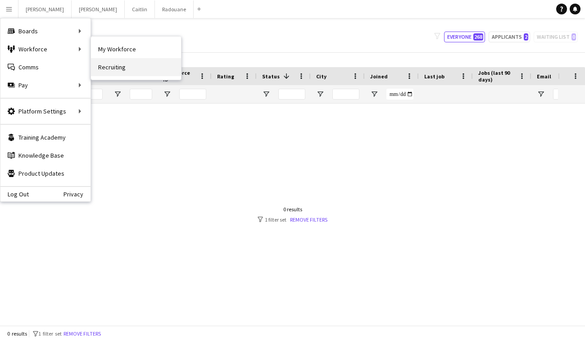
click at [130, 59] on link "Recruiting" at bounding box center [136, 67] width 90 height 18
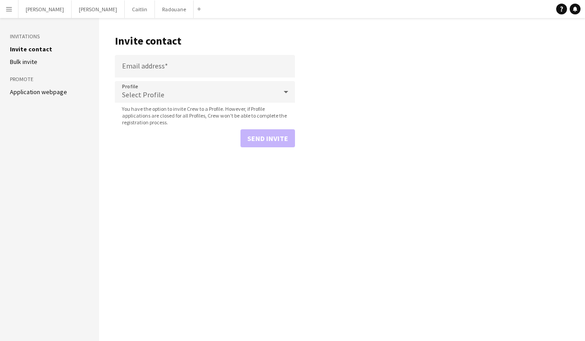
click at [9, 5] on button "Menu" at bounding box center [9, 9] width 18 height 18
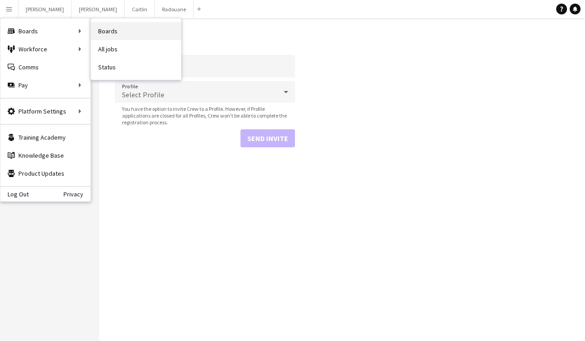
click at [126, 34] on link "Boards" at bounding box center [136, 31] width 90 height 18
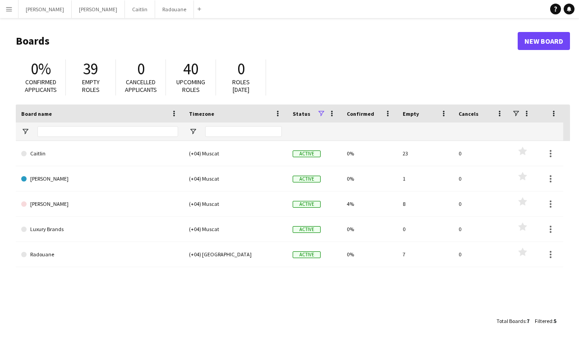
click at [18, 10] on button "Menu" at bounding box center [9, 9] width 18 height 18
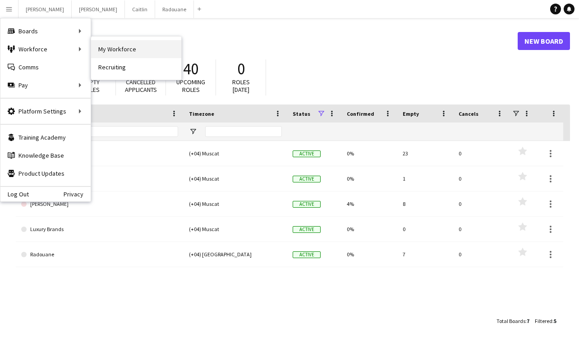
click at [114, 44] on link "My Workforce" at bounding box center [136, 49] width 90 height 18
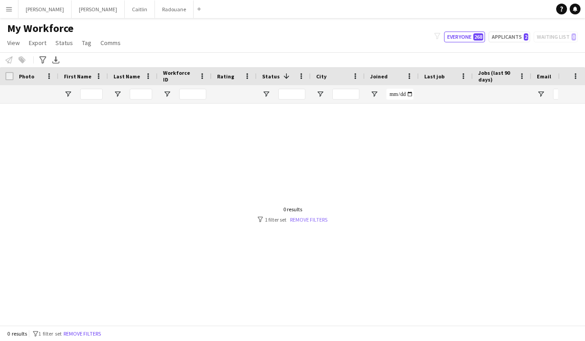
click at [304, 220] on link "Remove filters" at bounding box center [308, 219] width 37 height 7
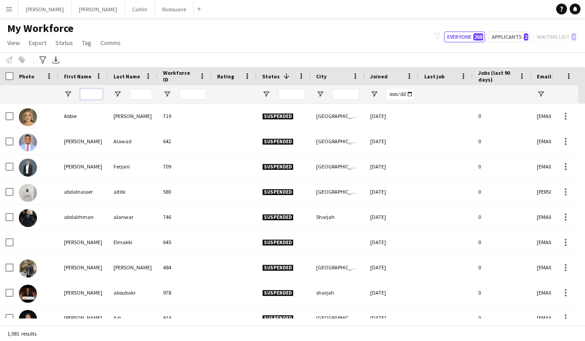
click at [101, 94] on input "First Name Filter Input" at bounding box center [91, 94] width 23 height 11
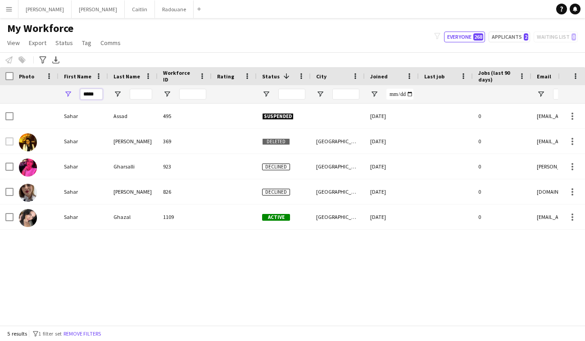
type input "*****"
drag, startPoint x: 94, startPoint y: 109, endPoint x: 65, endPoint y: 120, distance: 31.1
click at [65, 120] on div "Sahar" at bounding box center [84, 116] width 50 height 25
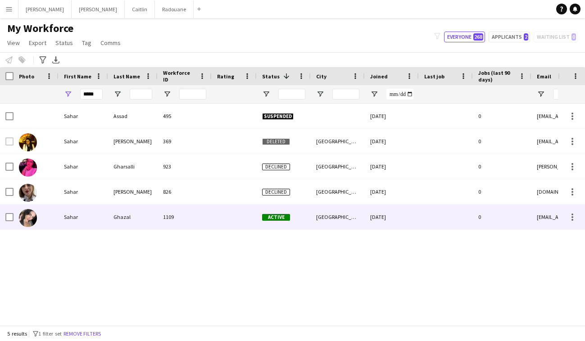
click at [65, 215] on div "Sahar" at bounding box center [84, 217] width 50 height 25
